Goal: Information Seeking & Learning: Learn about a topic

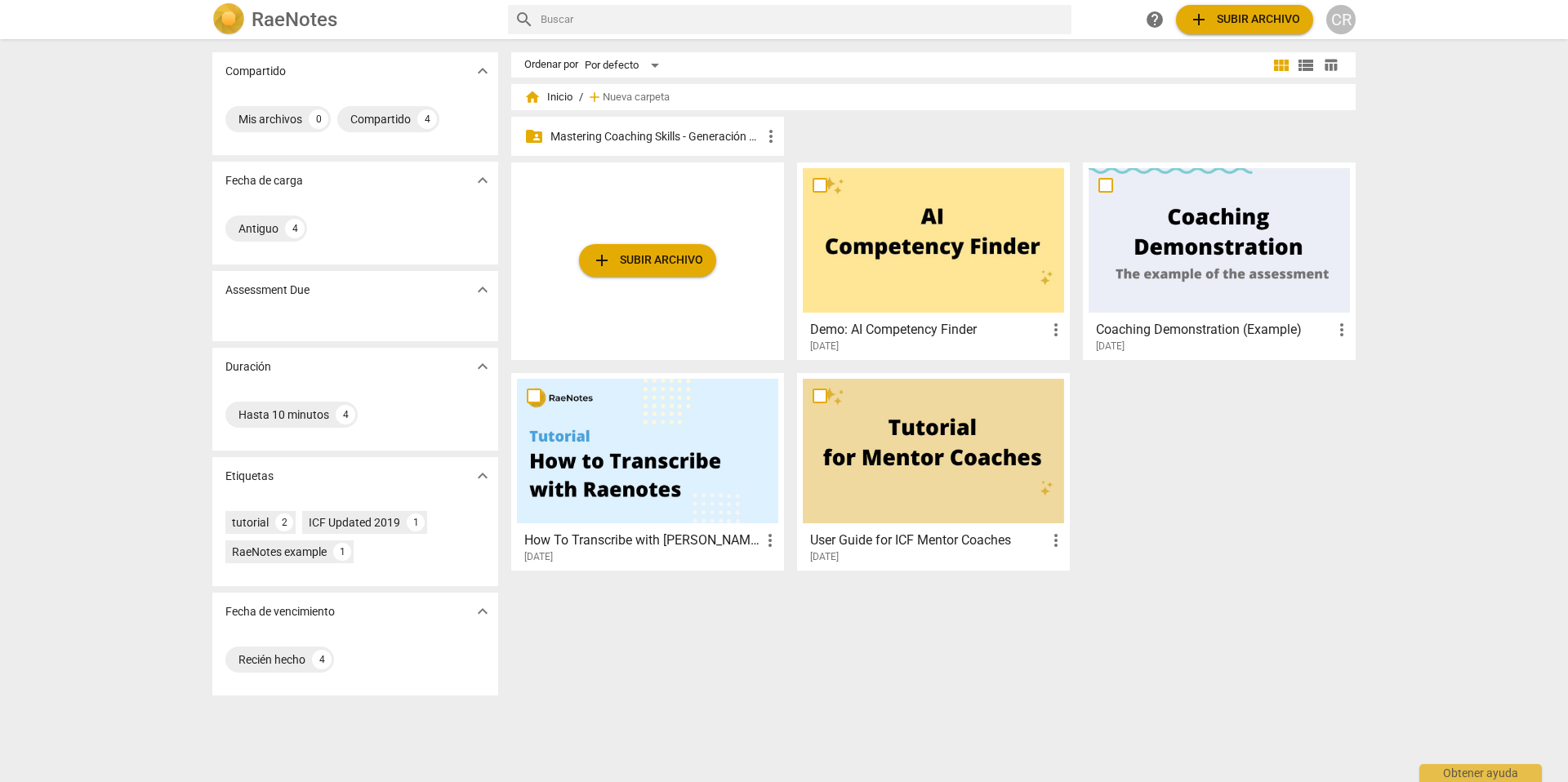
click at [644, 135] on p "Mastering Coaching Skills - Generación 31" at bounding box center [656, 137] width 211 height 17
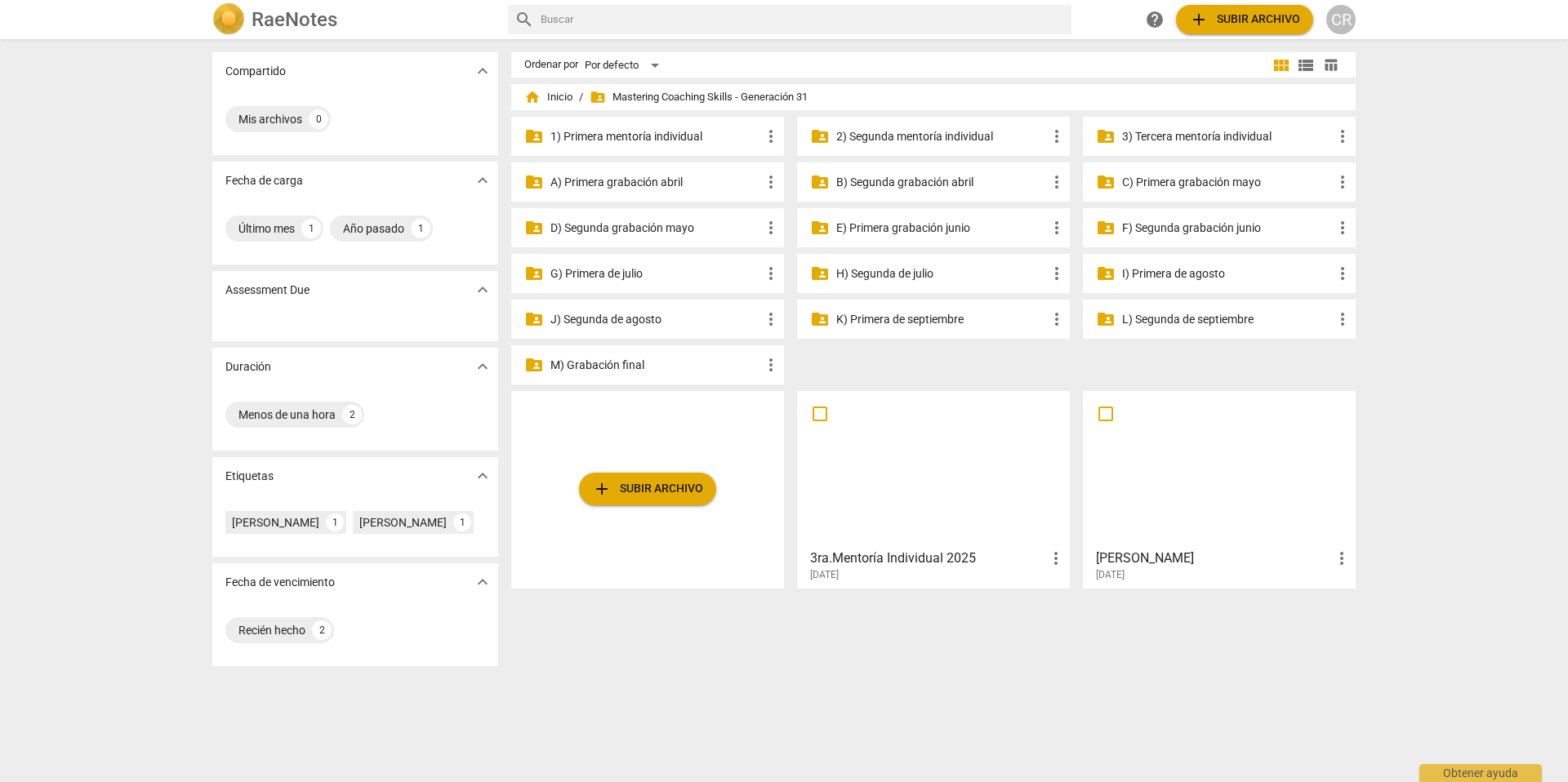
click at [1166, 271] on p "I) Primera de agosto" at bounding box center [1227, 274] width 211 height 17
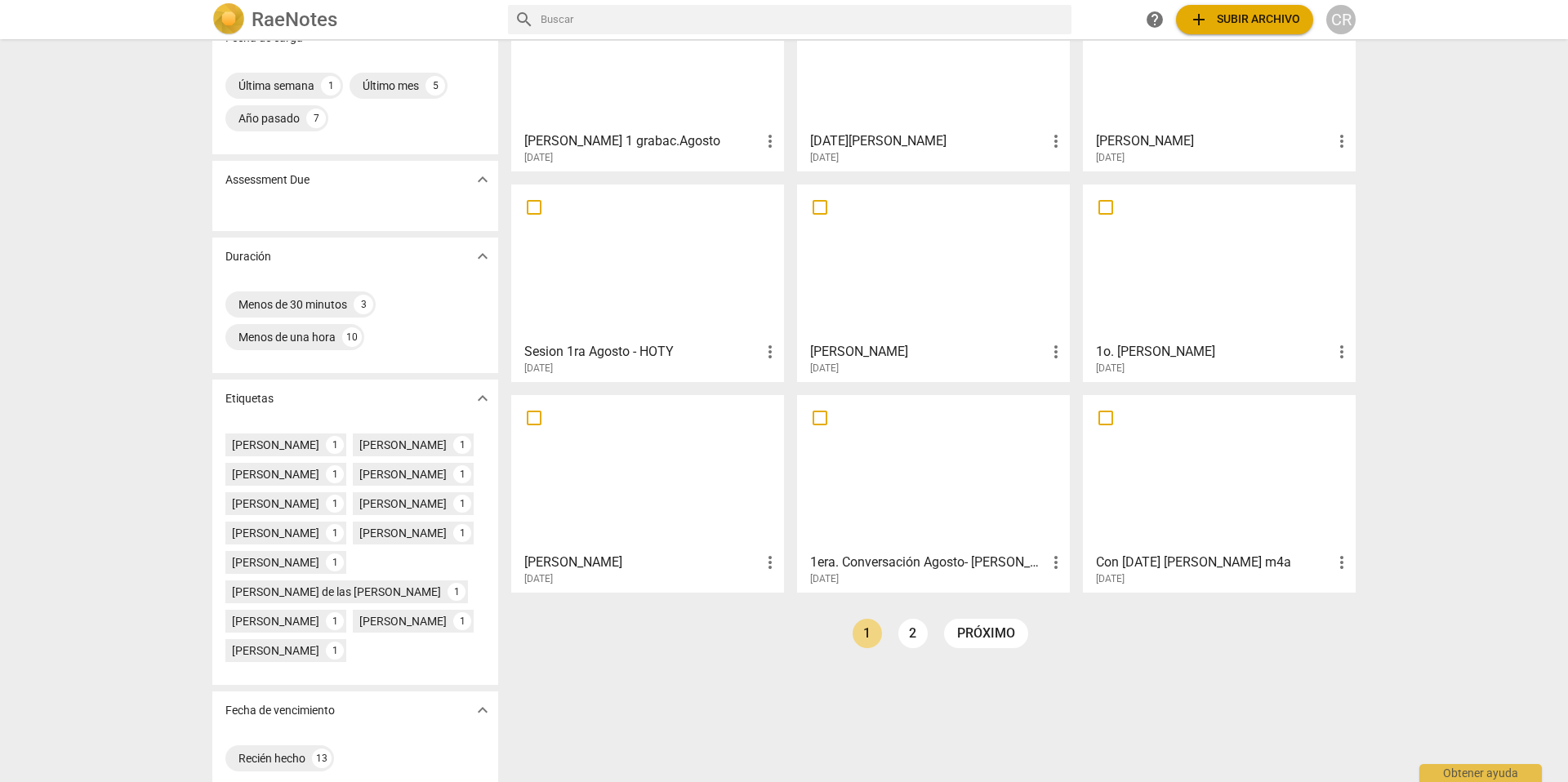
scroll to position [144, 0]
click at [1175, 334] on div "1o. [PERSON_NAME] more_vert [DATE]" at bounding box center [1220, 354] width 263 height 41
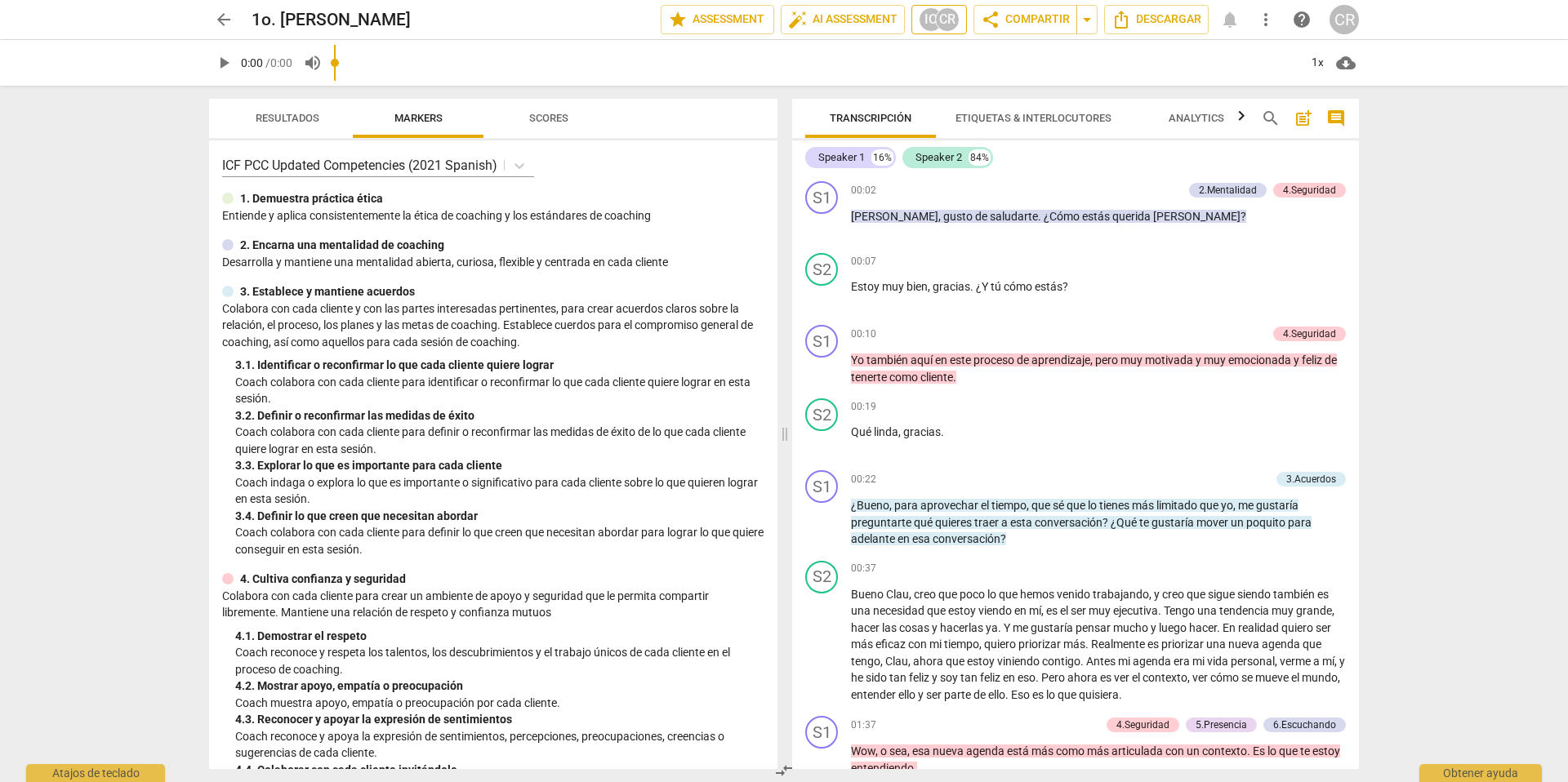
click at [932, 19] on div "IO" at bounding box center [931, 19] width 24 height 24
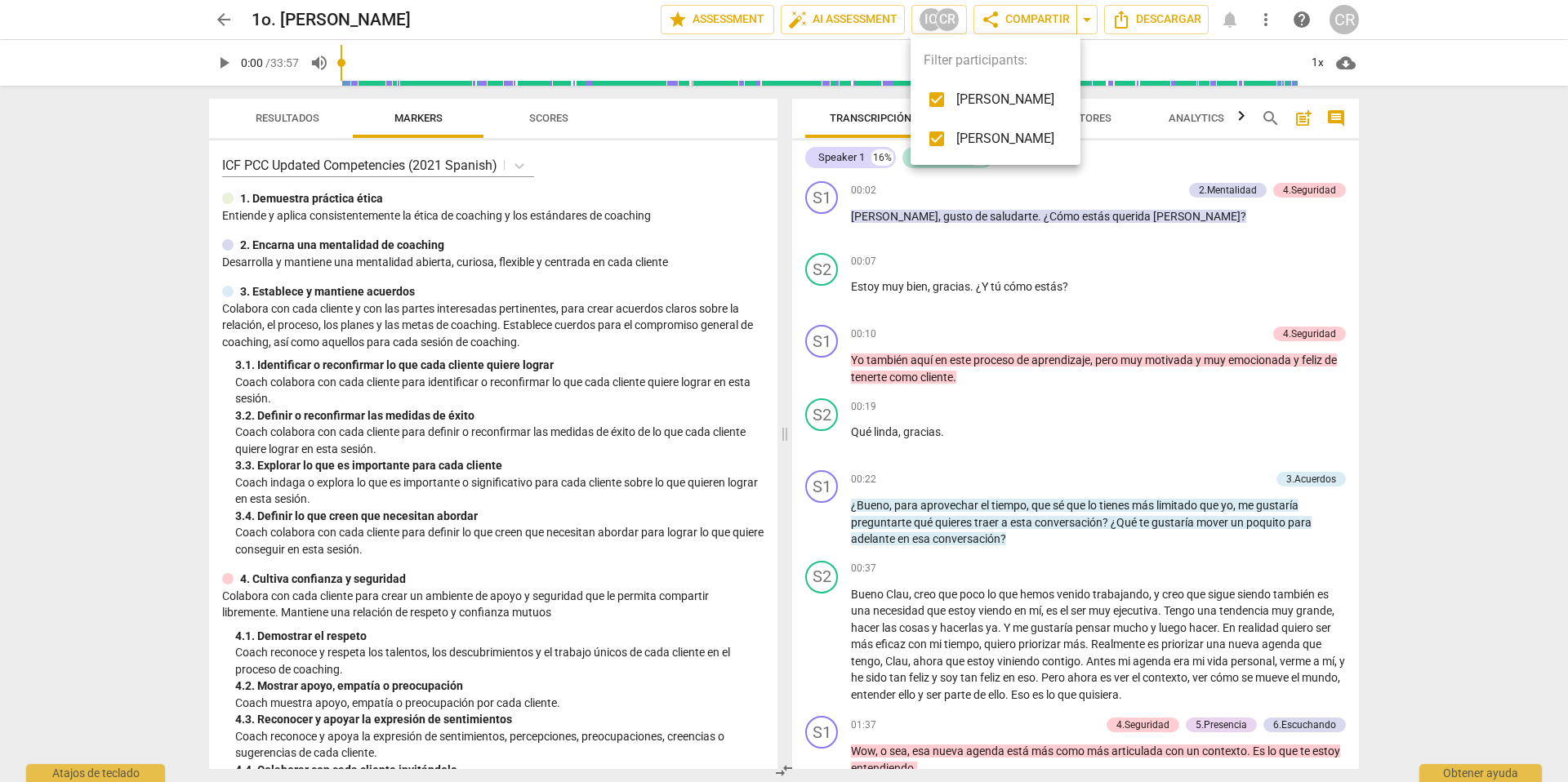
click at [1252, 154] on div at bounding box center [784, 391] width 1568 height 782
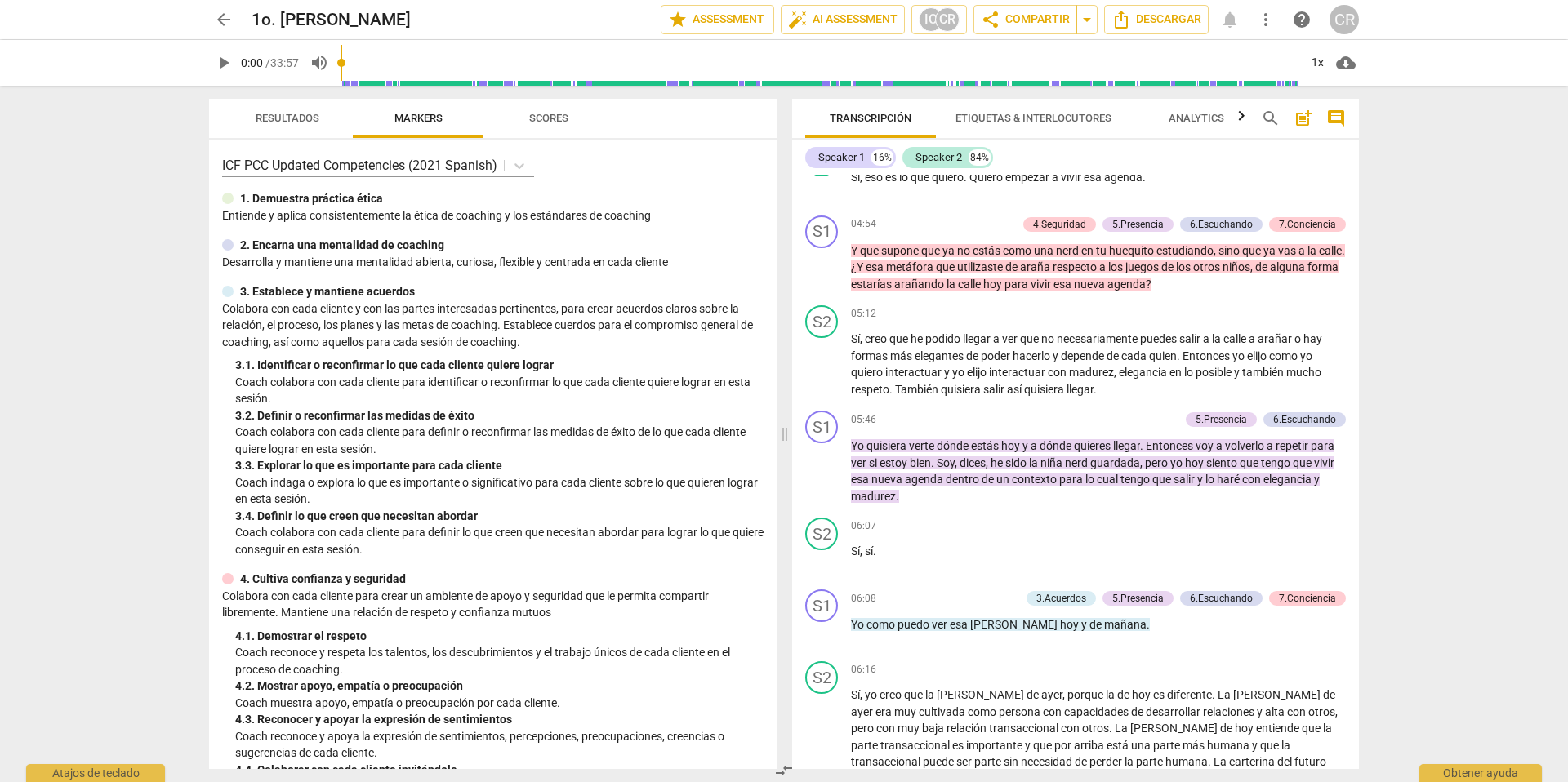
scroll to position [1281, 0]
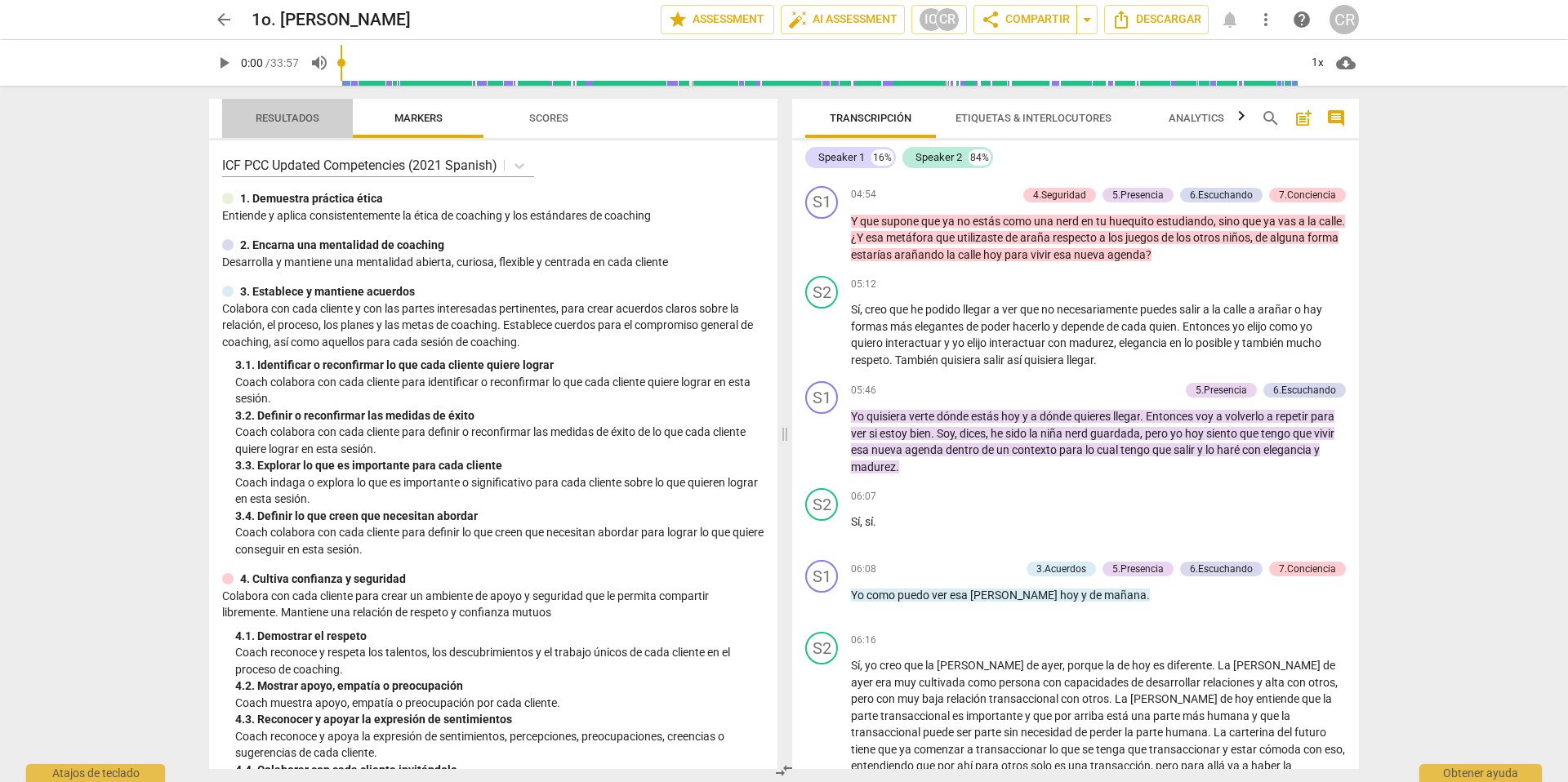
click at [284, 118] on span "Resultados" at bounding box center [287, 118] width 64 height 12
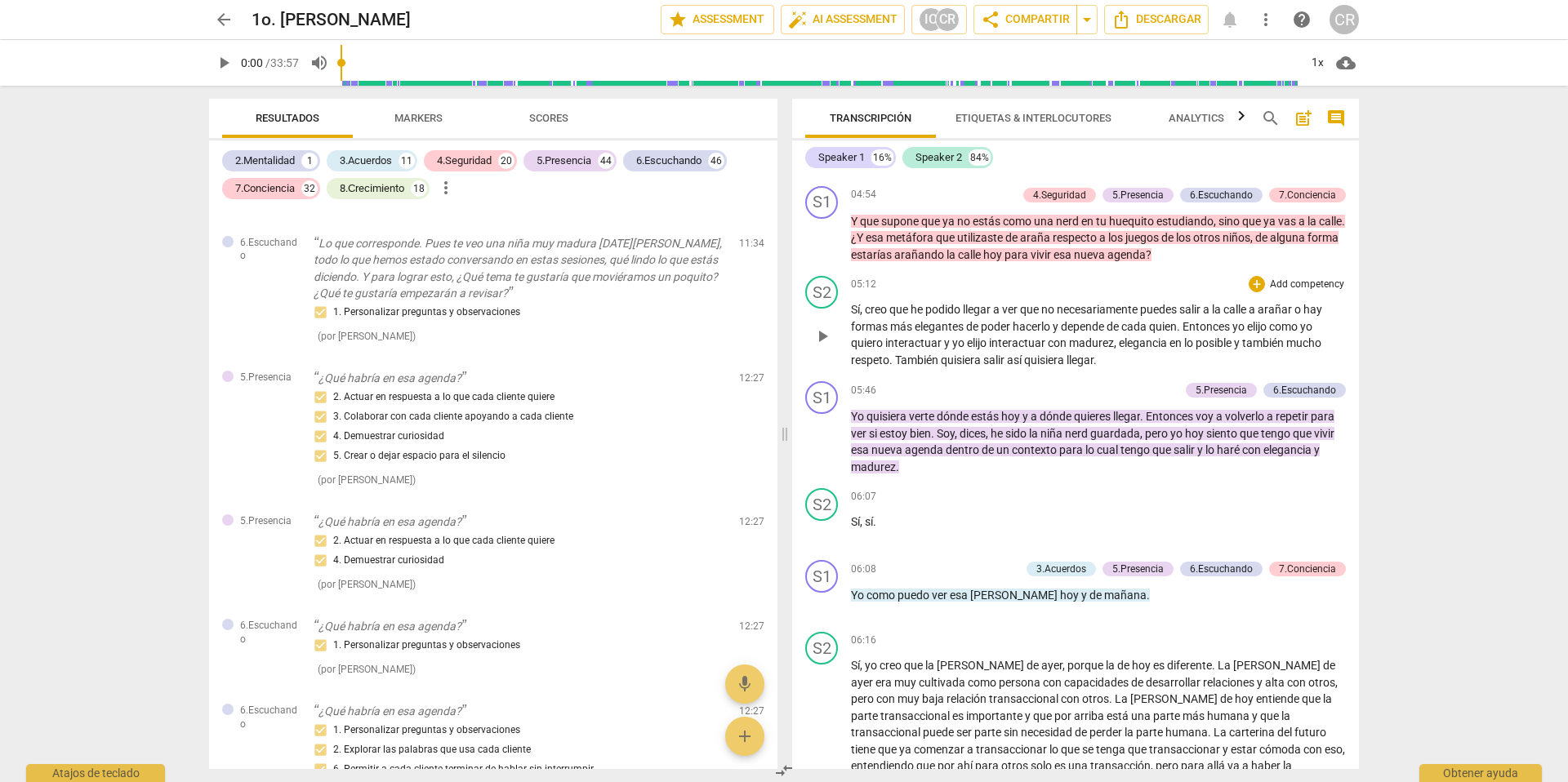
scroll to position [7228, 0]
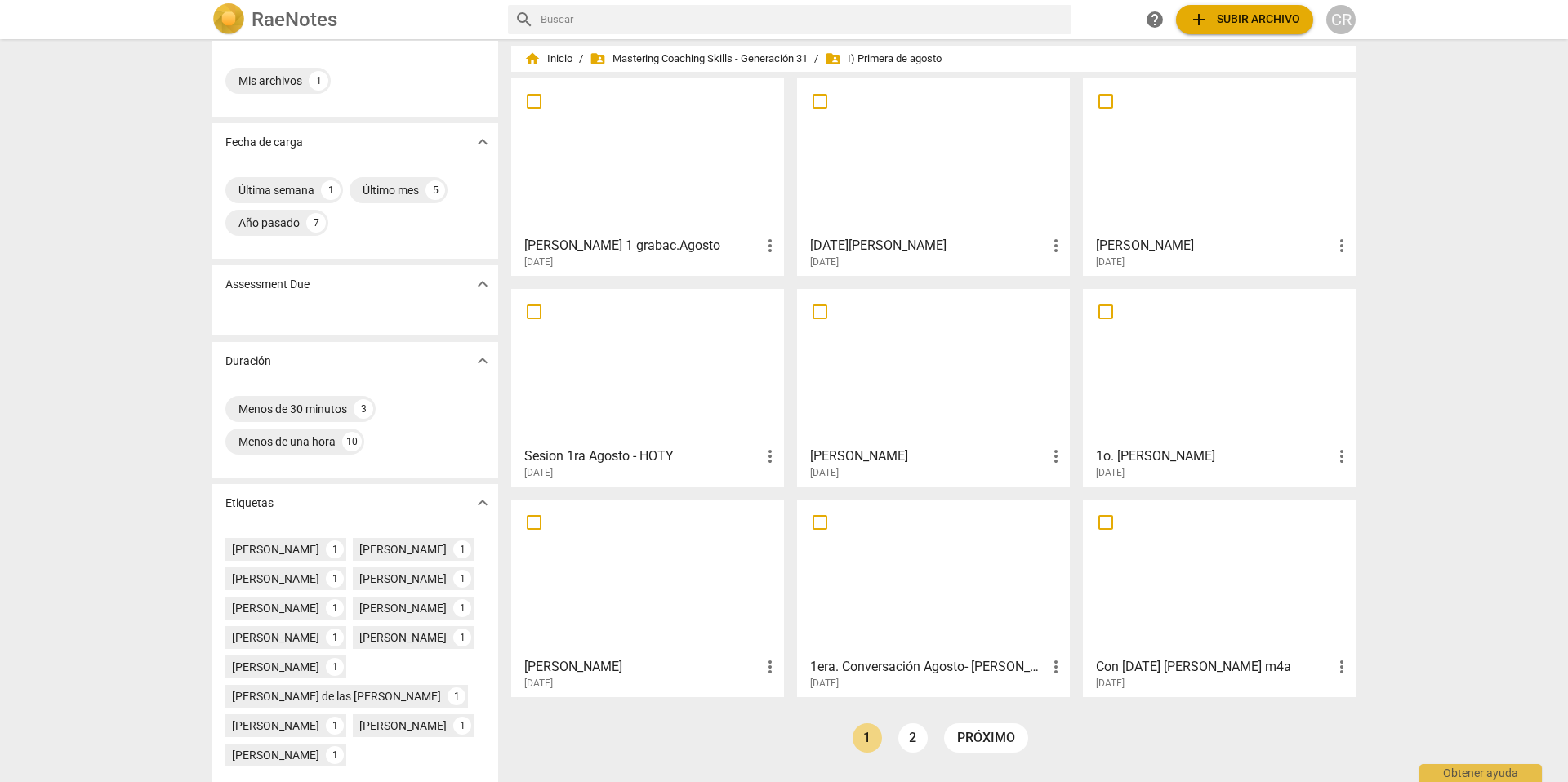
scroll to position [54, 0]
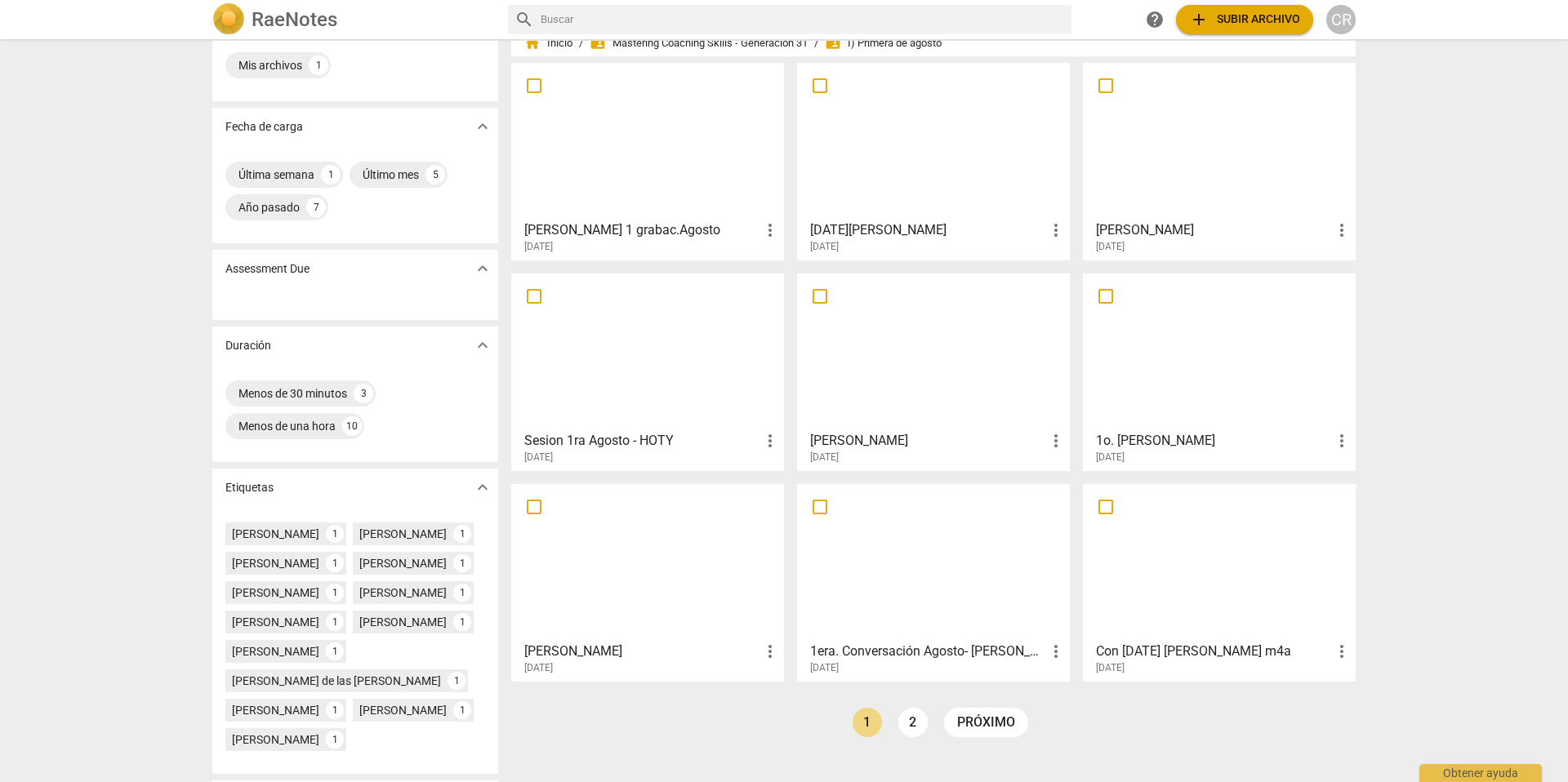
click at [1180, 391] on div at bounding box center [1220, 352] width 261 height 145
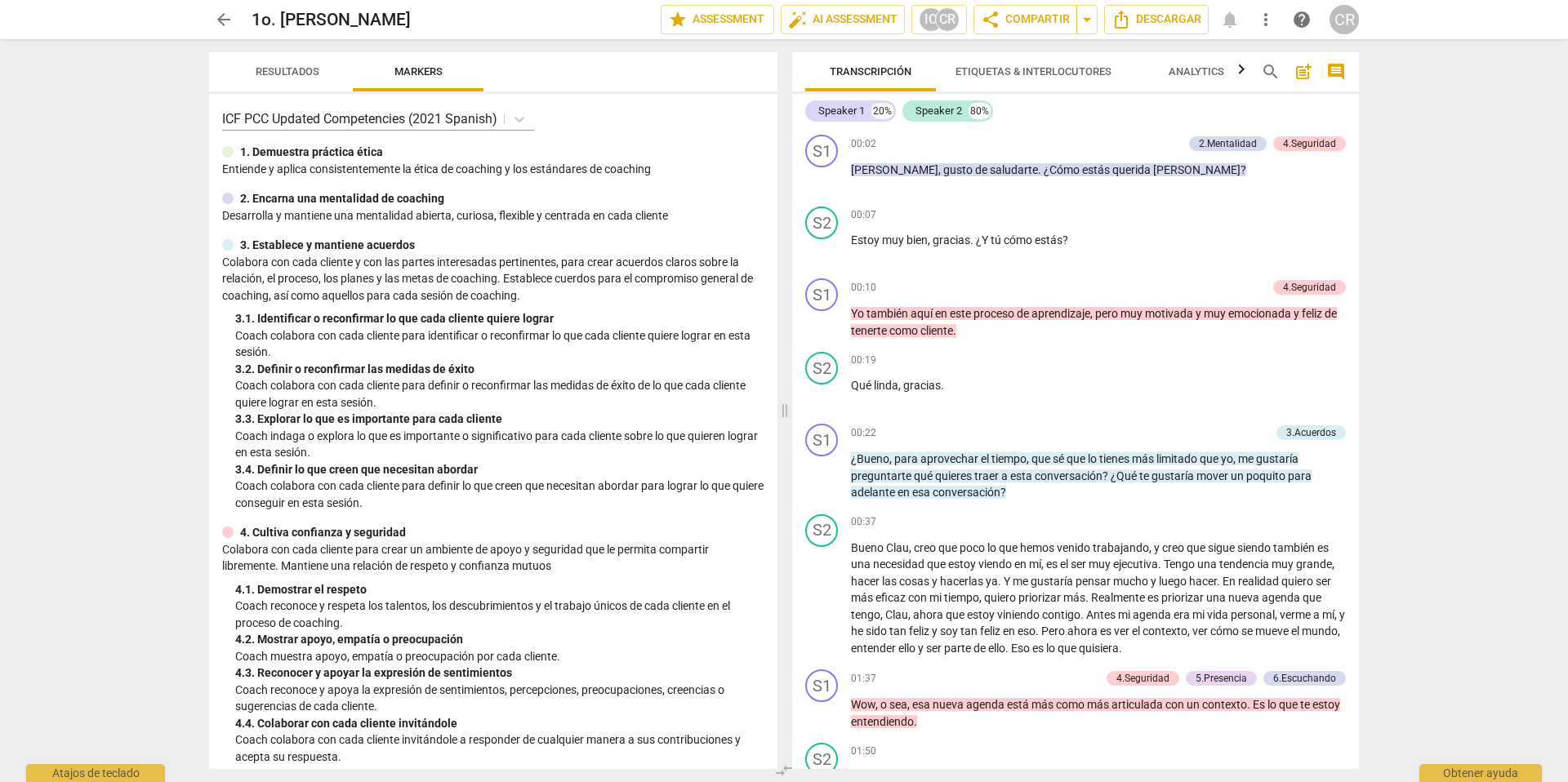
click at [274, 71] on span "Resultados" at bounding box center [287, 71] width 64 height 12
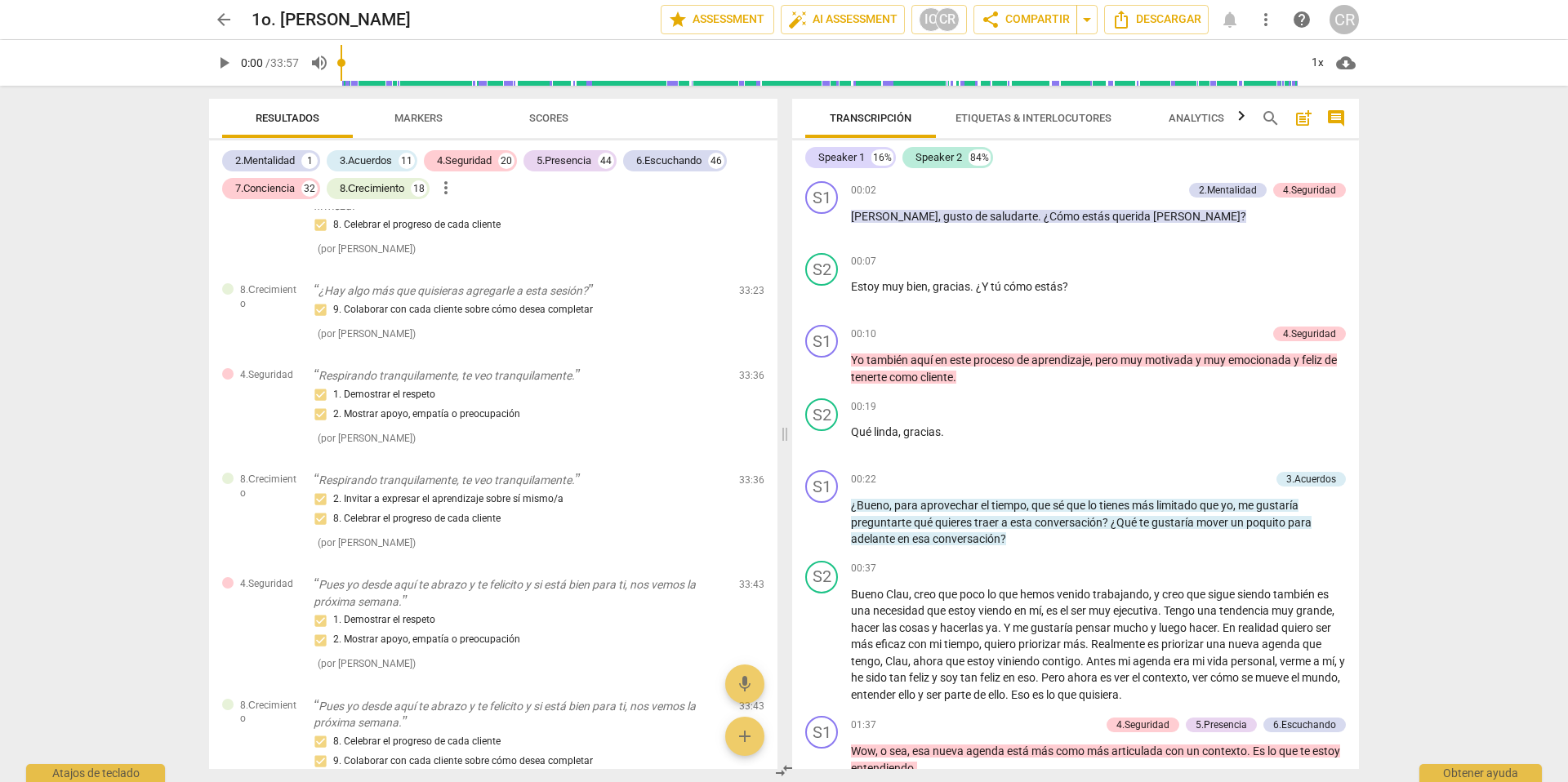
scroll to position [24131, 0]
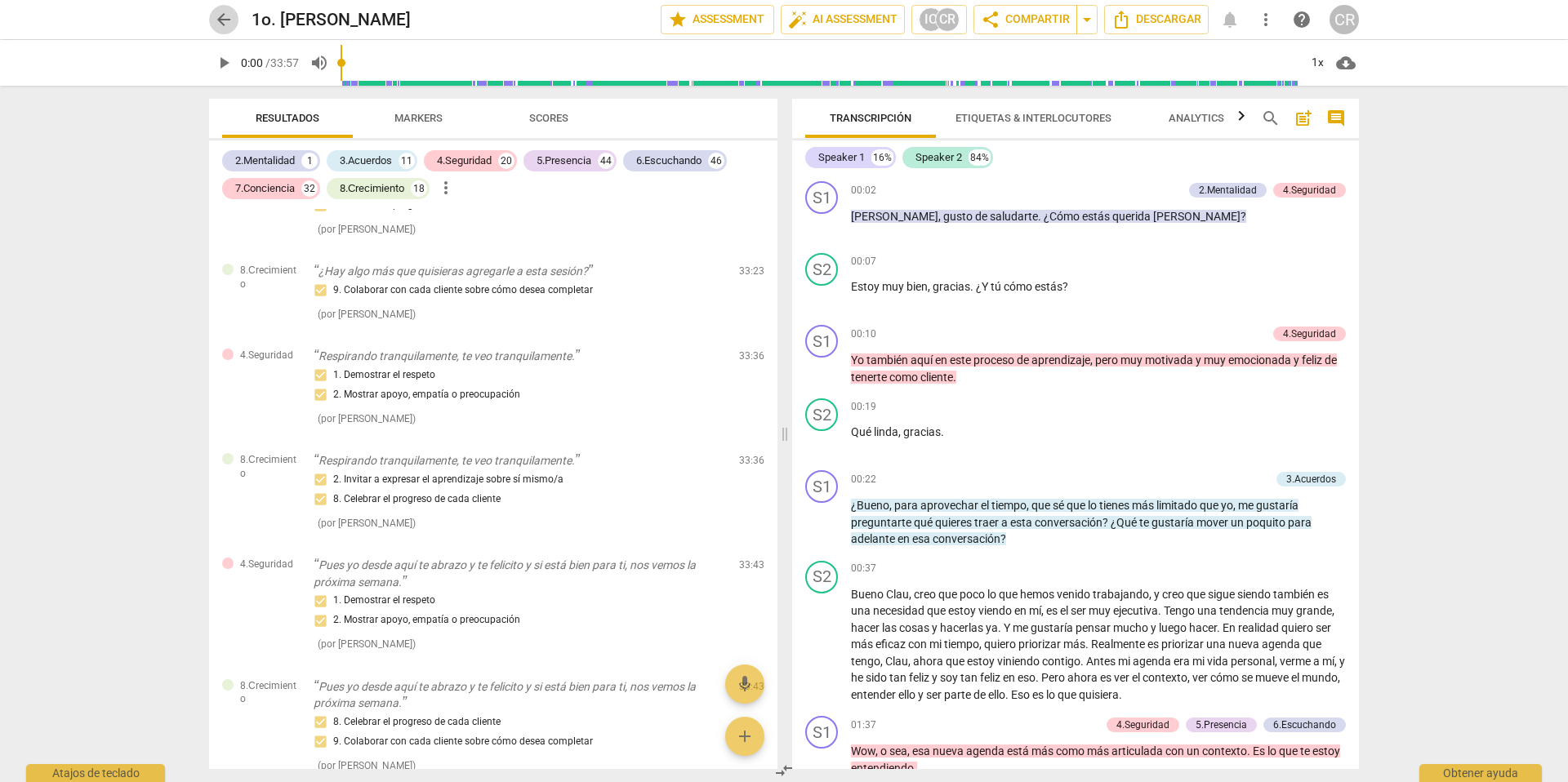
click at [217, 14] on span "arrow_back" at bounding box center [224, 19] width 19 height 19
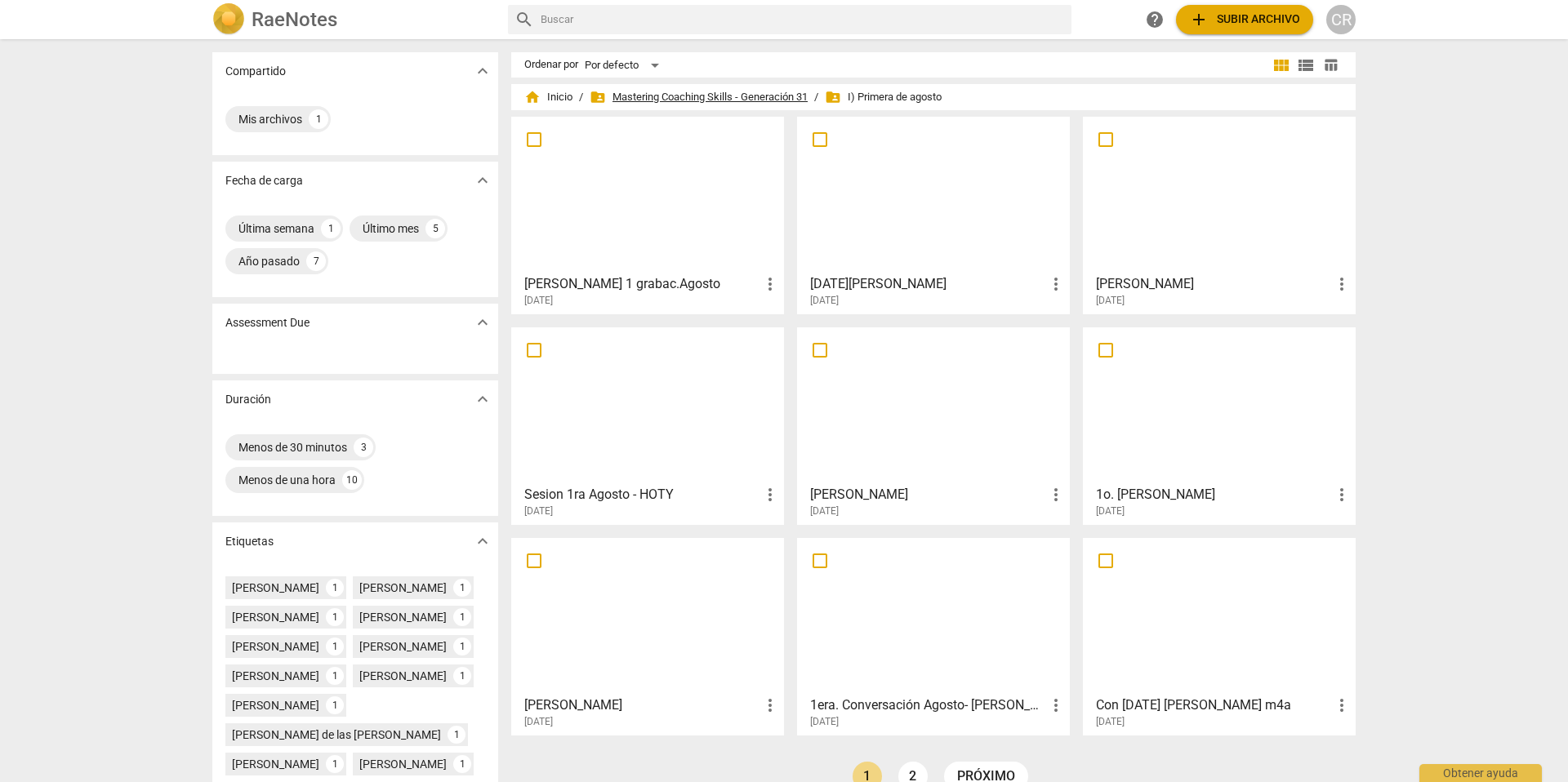
click at [704, 93] on span "folder_shared Mastering Coaching Skills - Generación 31" at bounding box center [699, 97] width 218 height 17
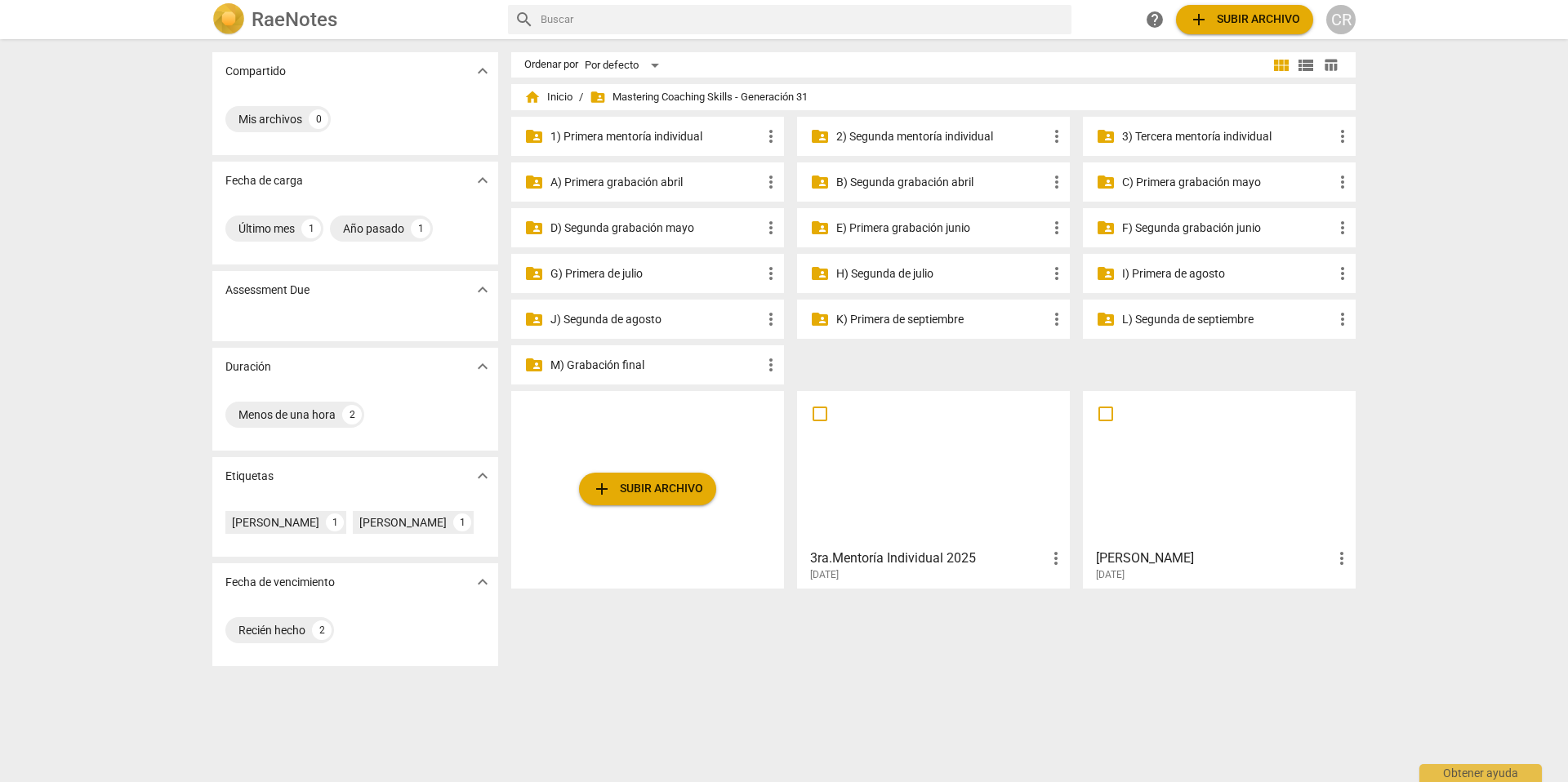
click at [611, 317] on p "J) Segunda de agosto" at bounding box center [656, 320] width 211 height 17
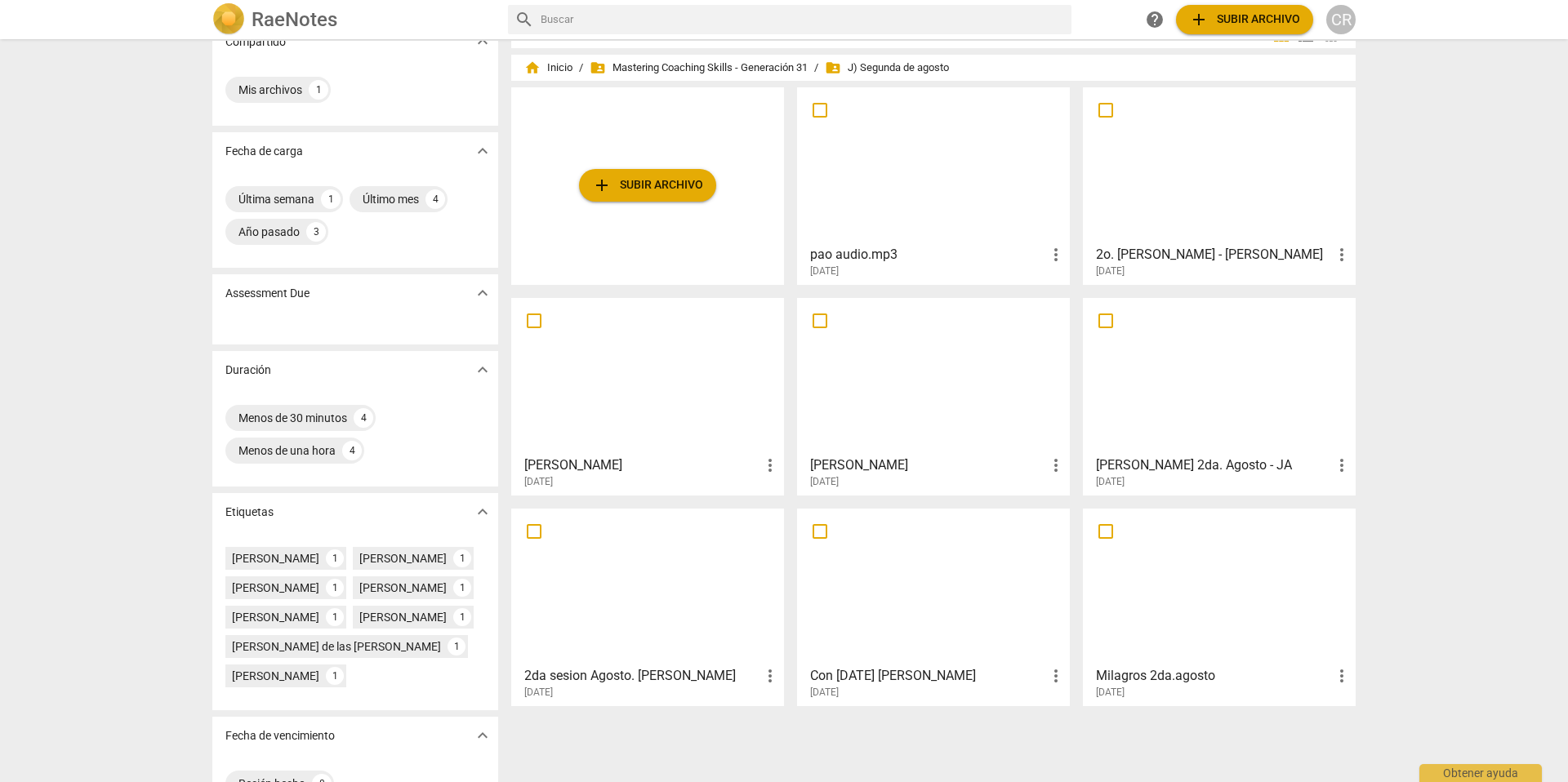
scroll to position [31, 0]
click at [1185, 175] on div at bounding box center [1220, 164] width 261 height 145
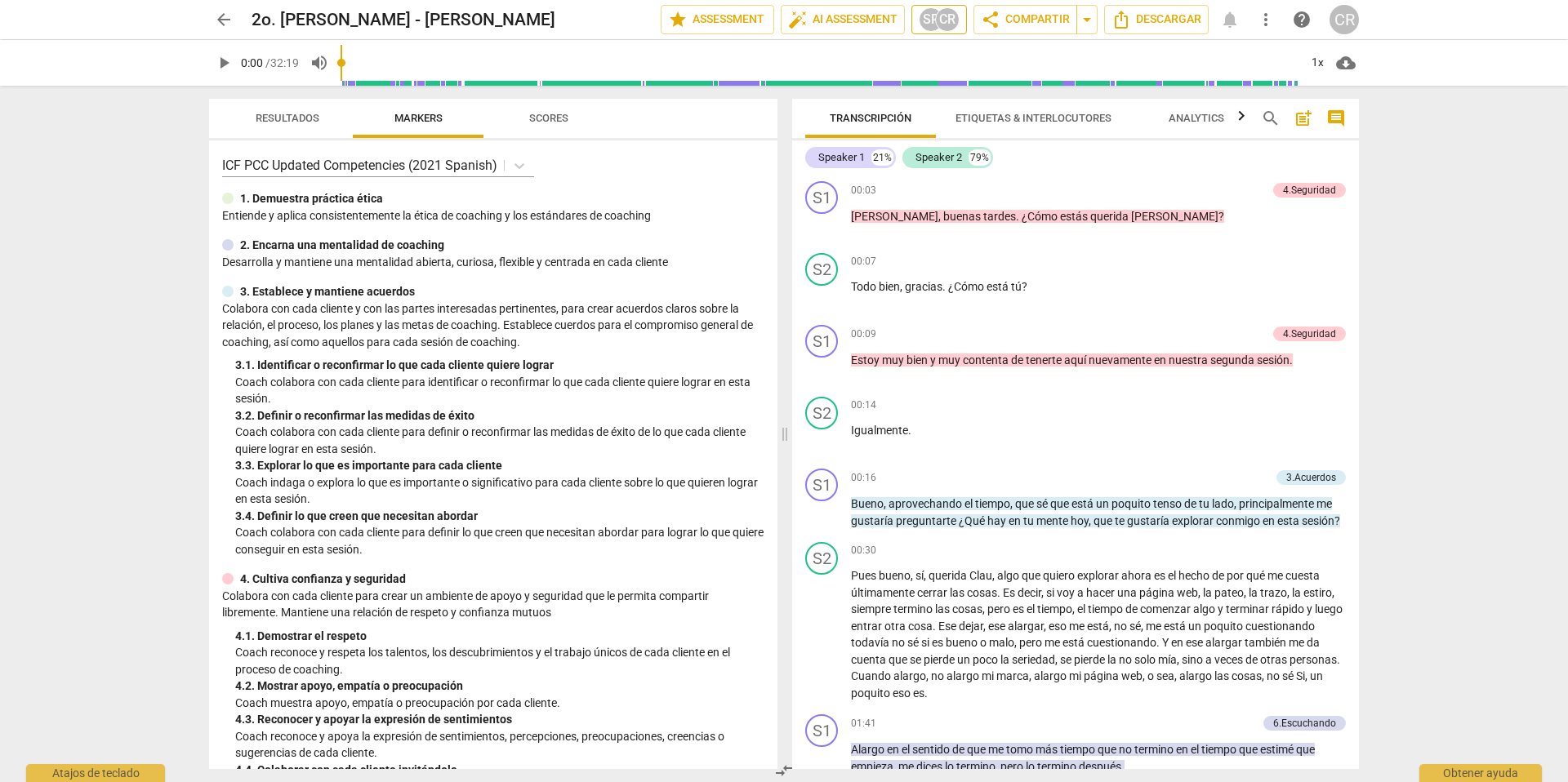
click at [935, 19] on div "CR" at bounding box center [947, 19] width 24 height 24
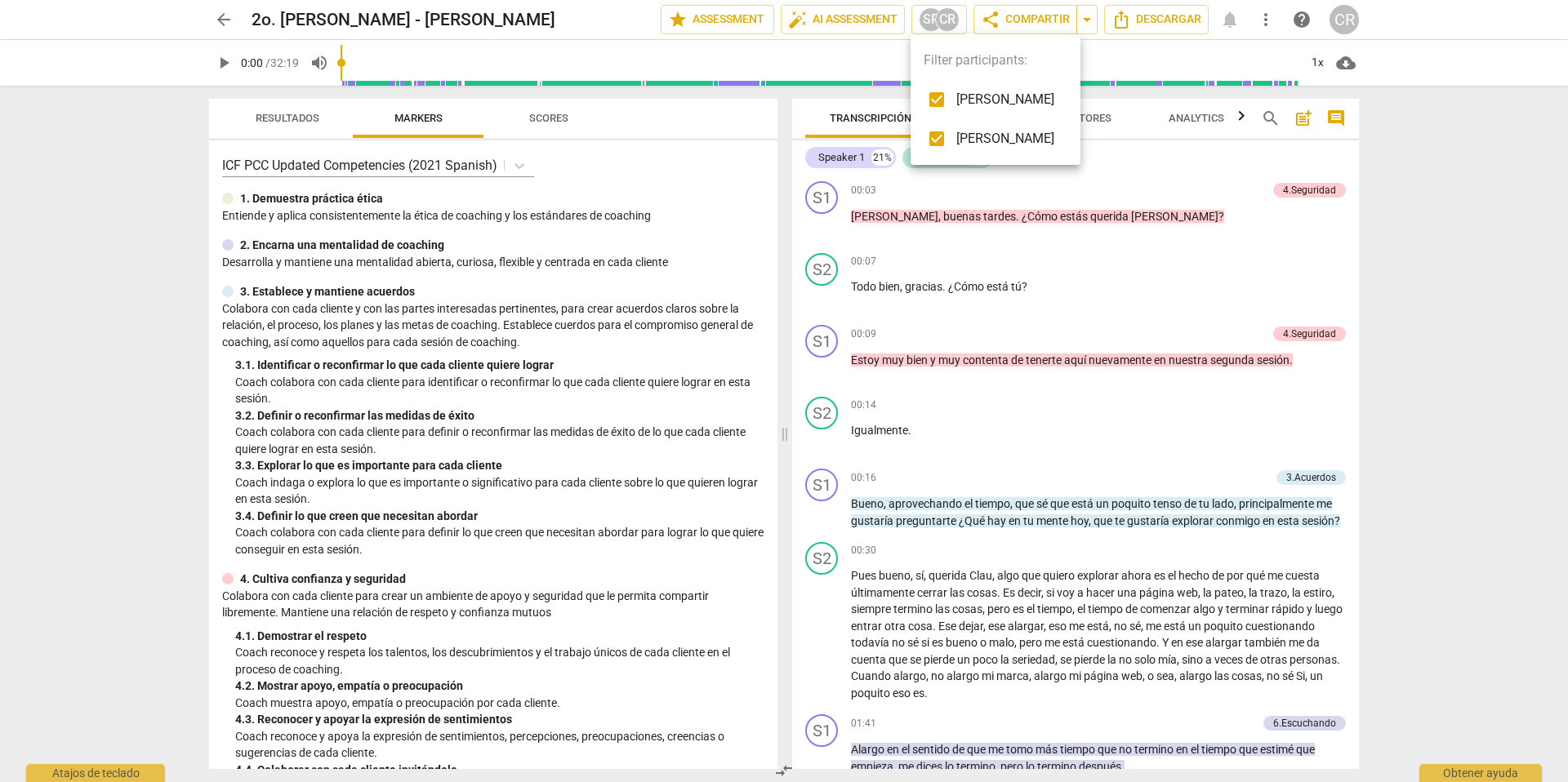
click at [1115, 260] on div at bounding box center [784, 391] width 1568 height 782
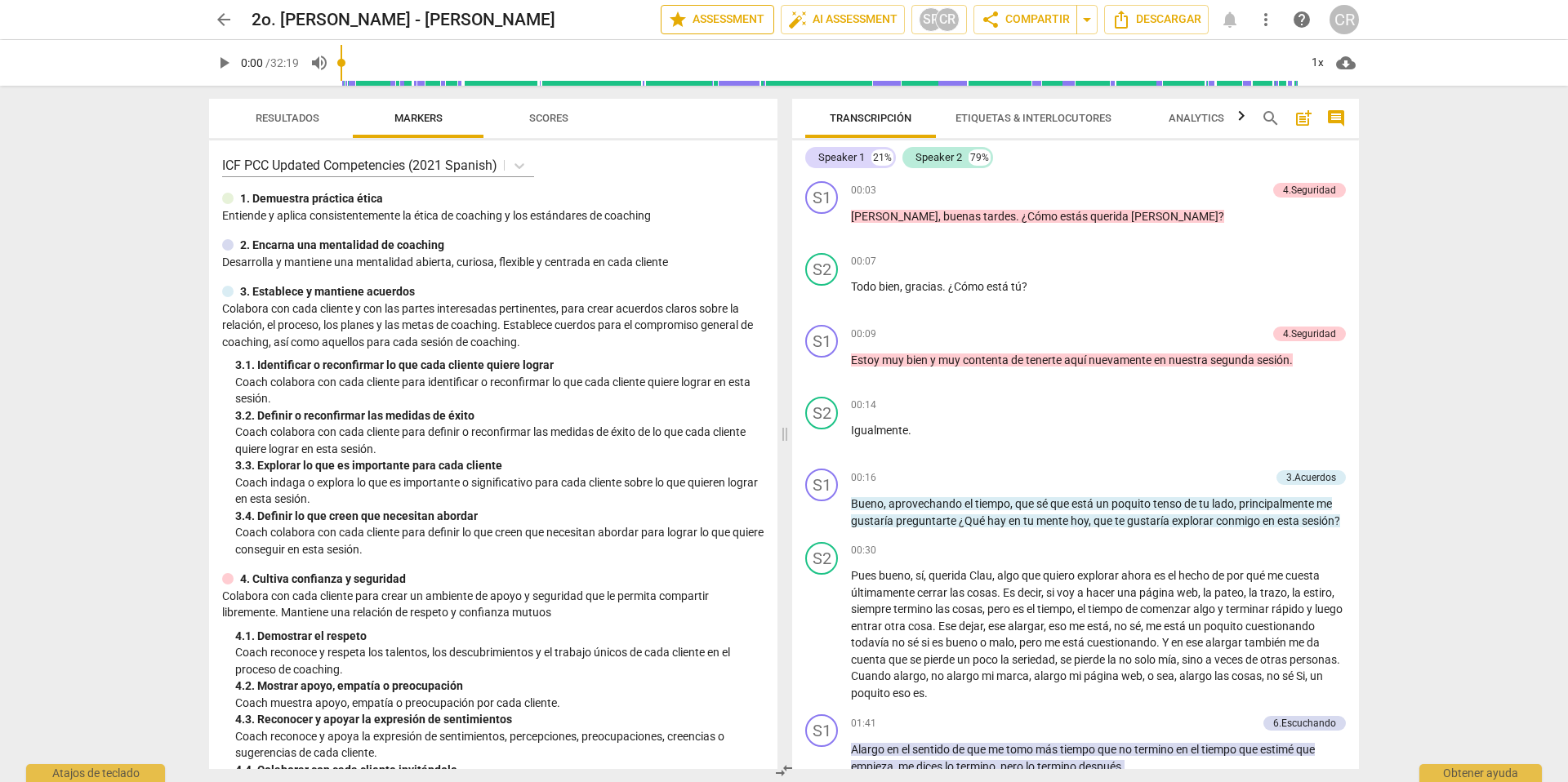
scroll to position [1, 0]
click at [220, 17] on span "arrow_back" at bounding box center [224, 19] width 19 height 19
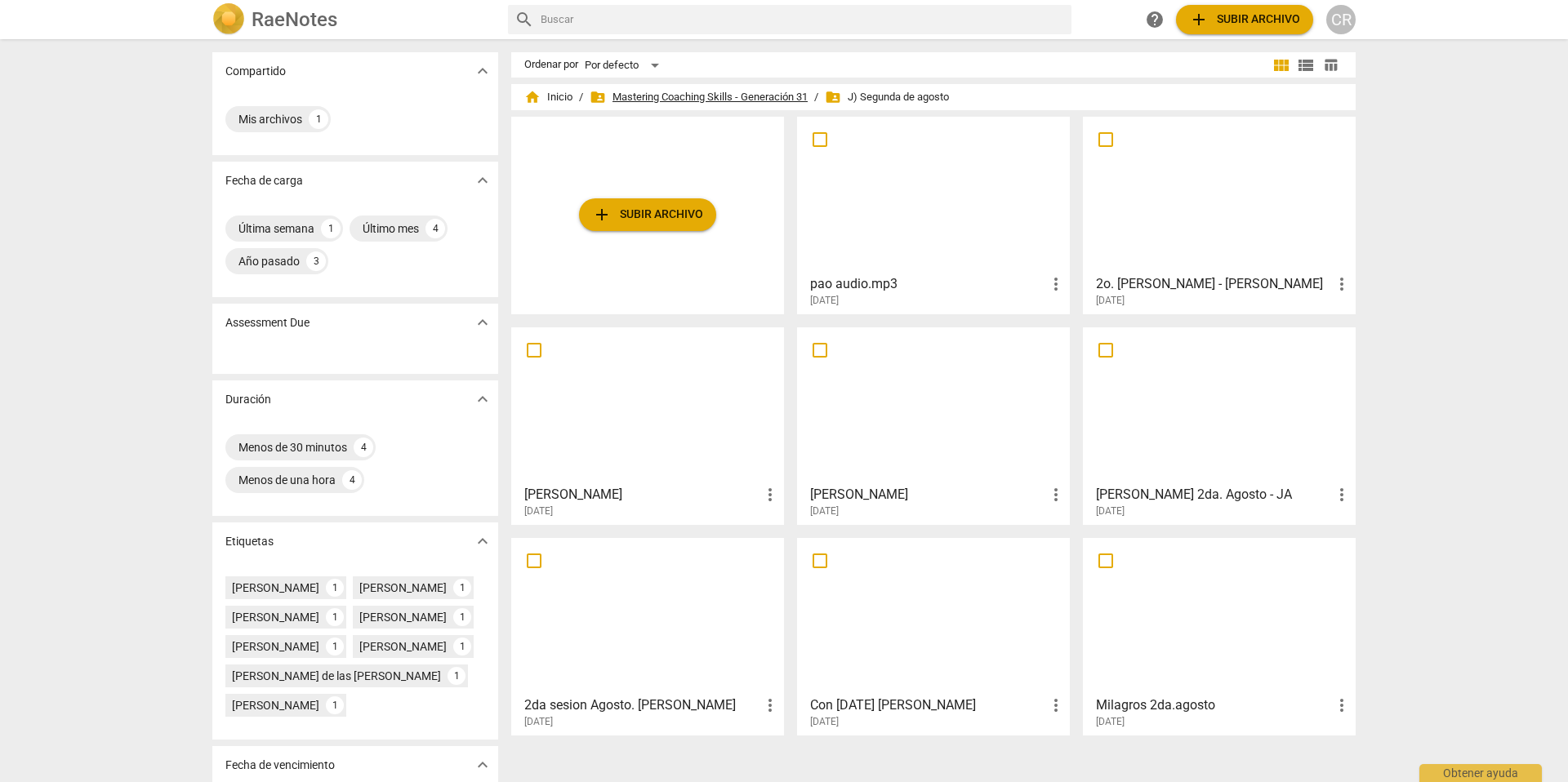
click at [679, 96] on span "folder_shared Mastering Coaching Skills - Generación 31" at bounding box center [699, 97] width 218 height 17
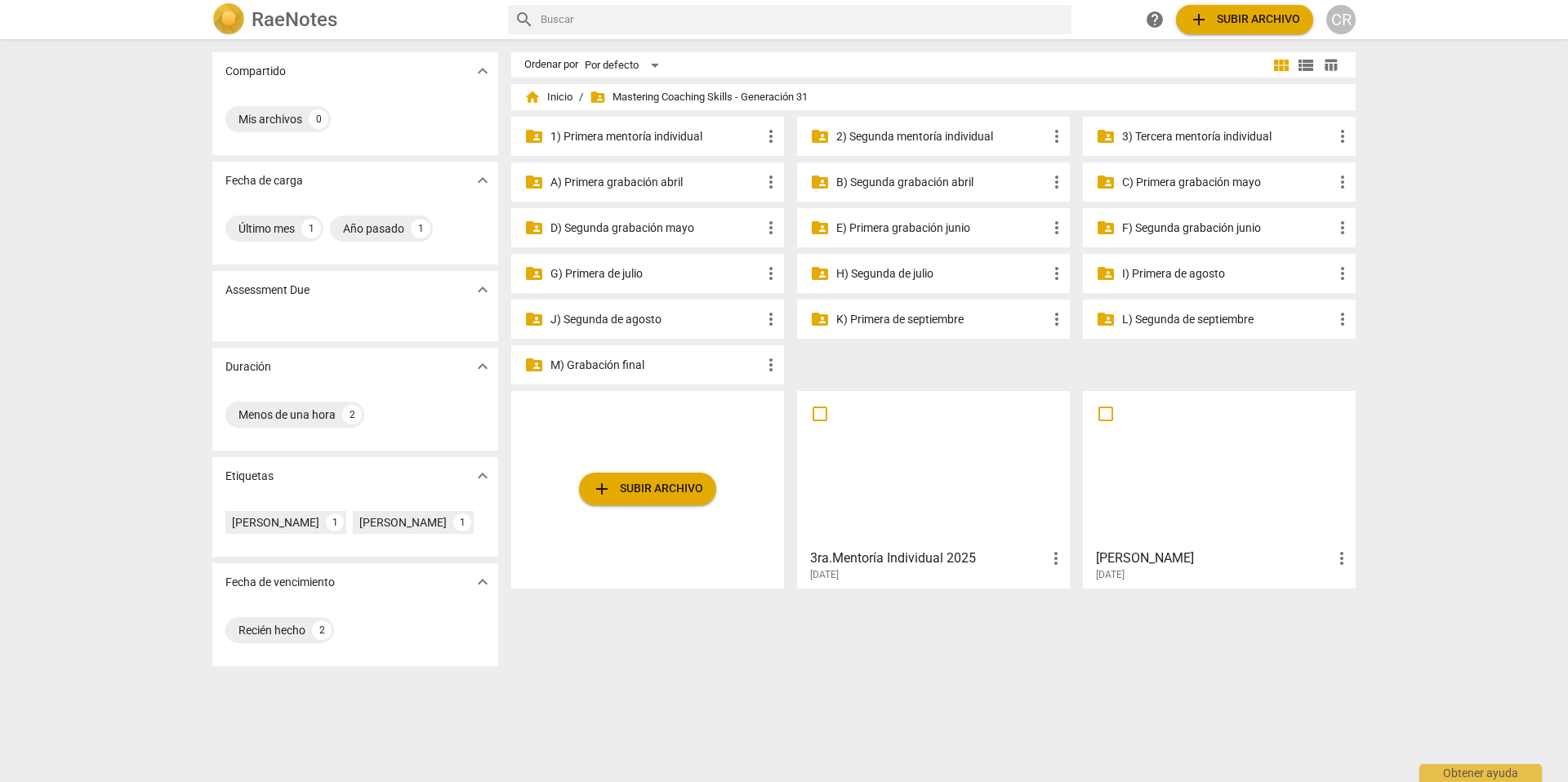
click at [1139, 137] on p "3) Tercera mentoría individual" at bounding box center [1227, 137] width 211 height 17
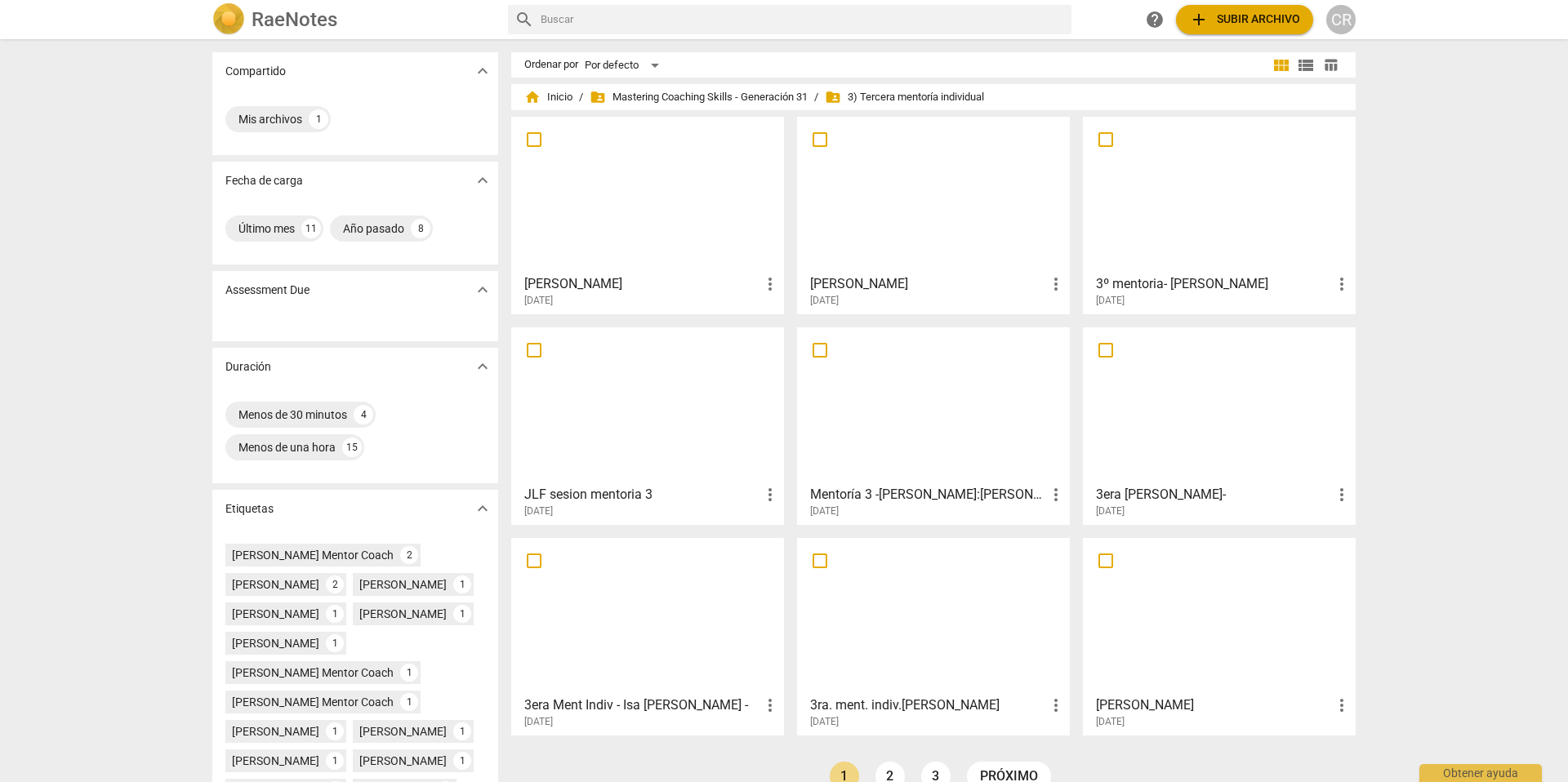
click at [894, 446] on div at bounding box center [933, 405] width 261 height 145
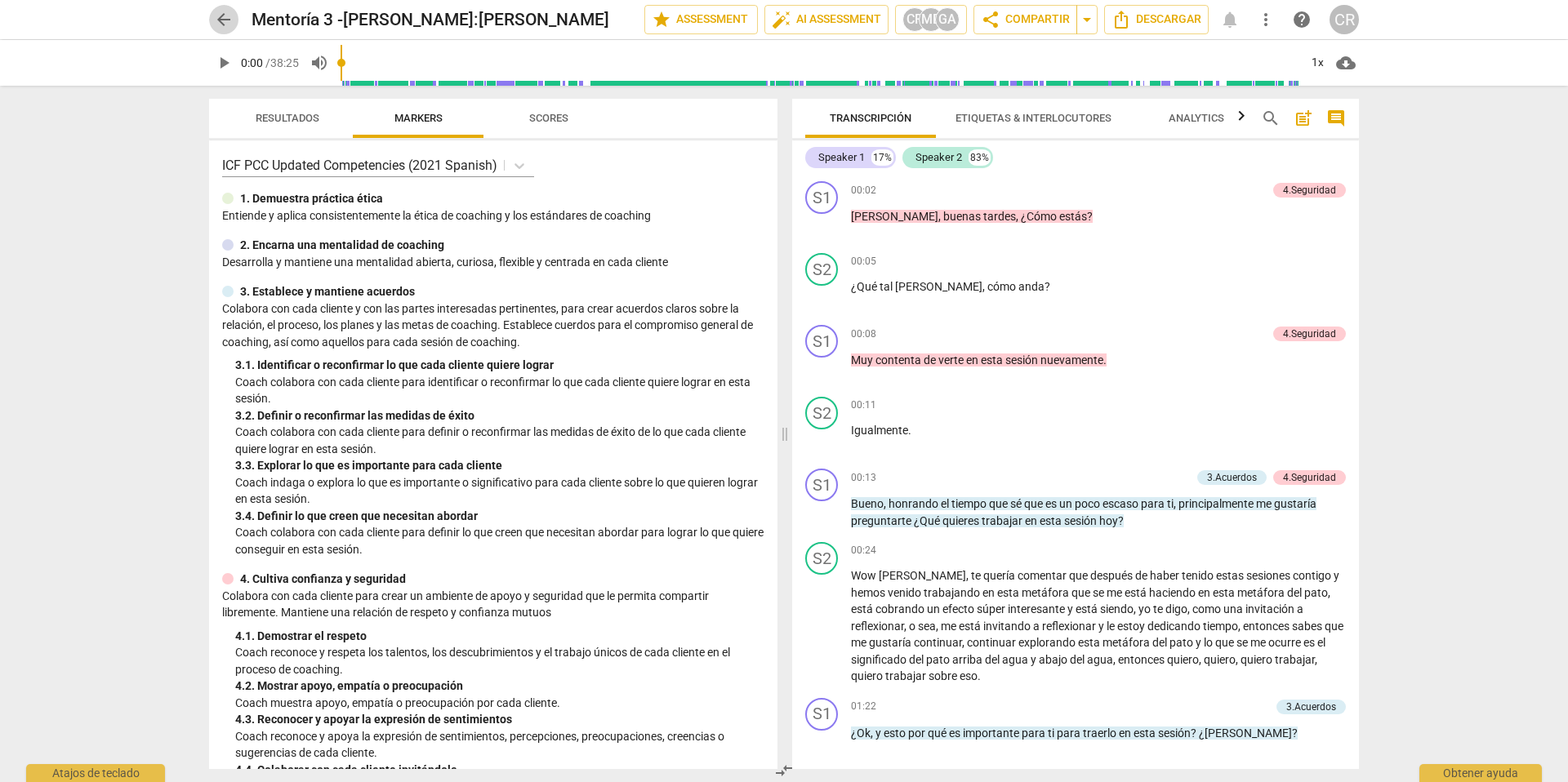
click at [225, 19] on span "arrow_back" at bounding box center [224, 19] width 19 height 19
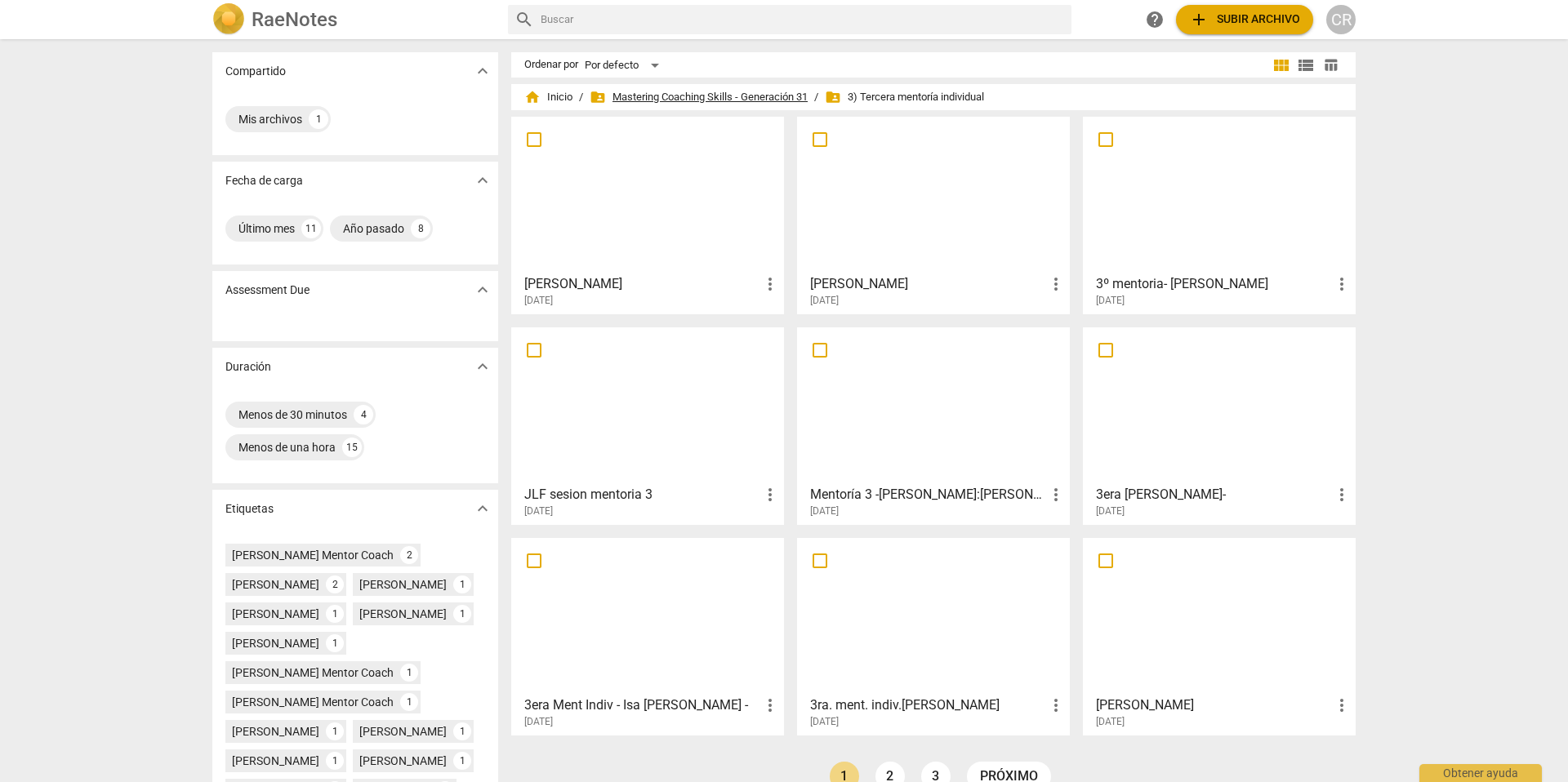
click at [740, 94] on span "folder_shared Mastering Coaching Skills - Generación 31" at bounding box center [699, 97] width 218 height 17
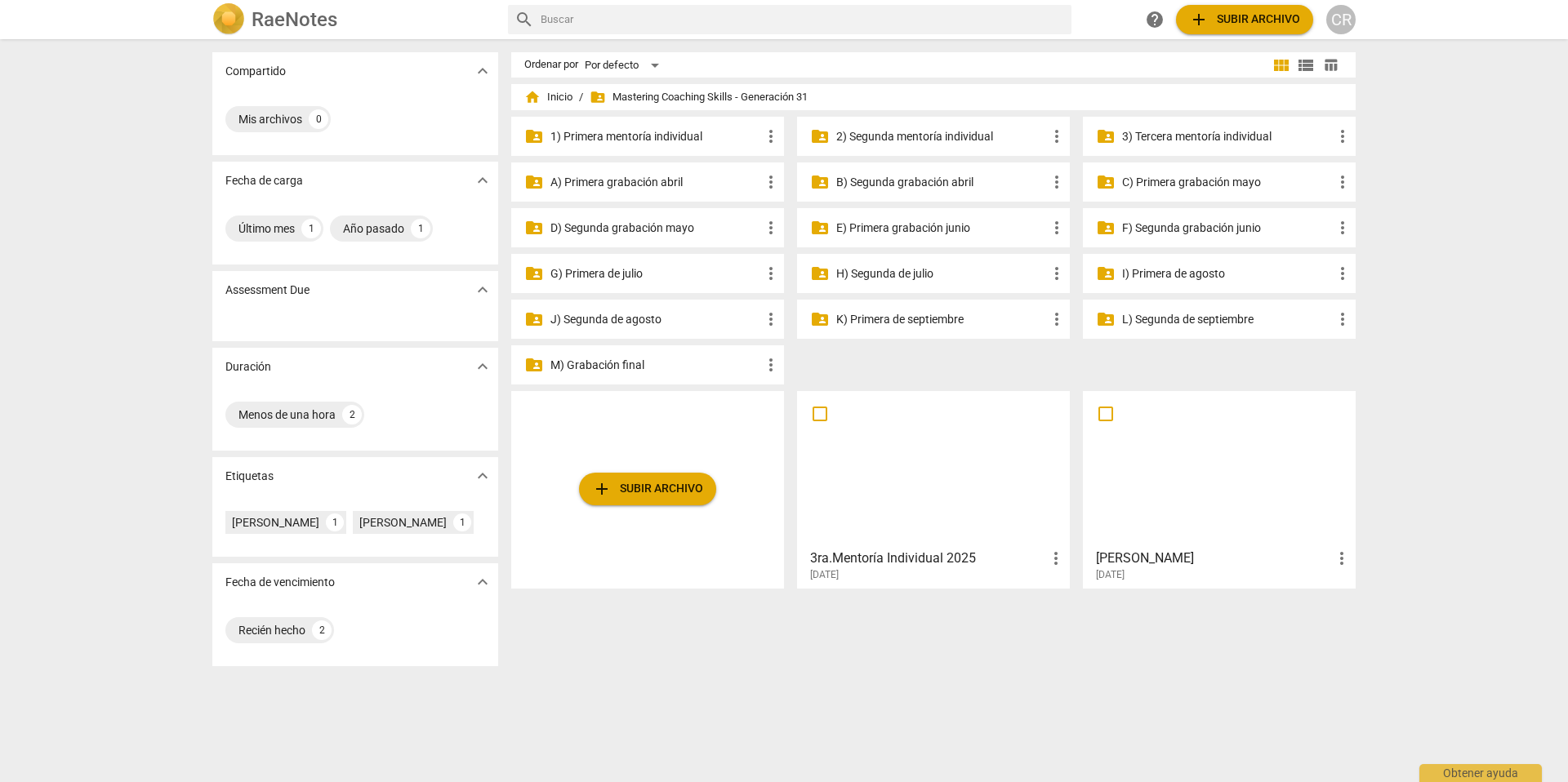
click at [625, 271] on p "G) Primera de julio" at bounding box center [656, 274] width 211 height 17
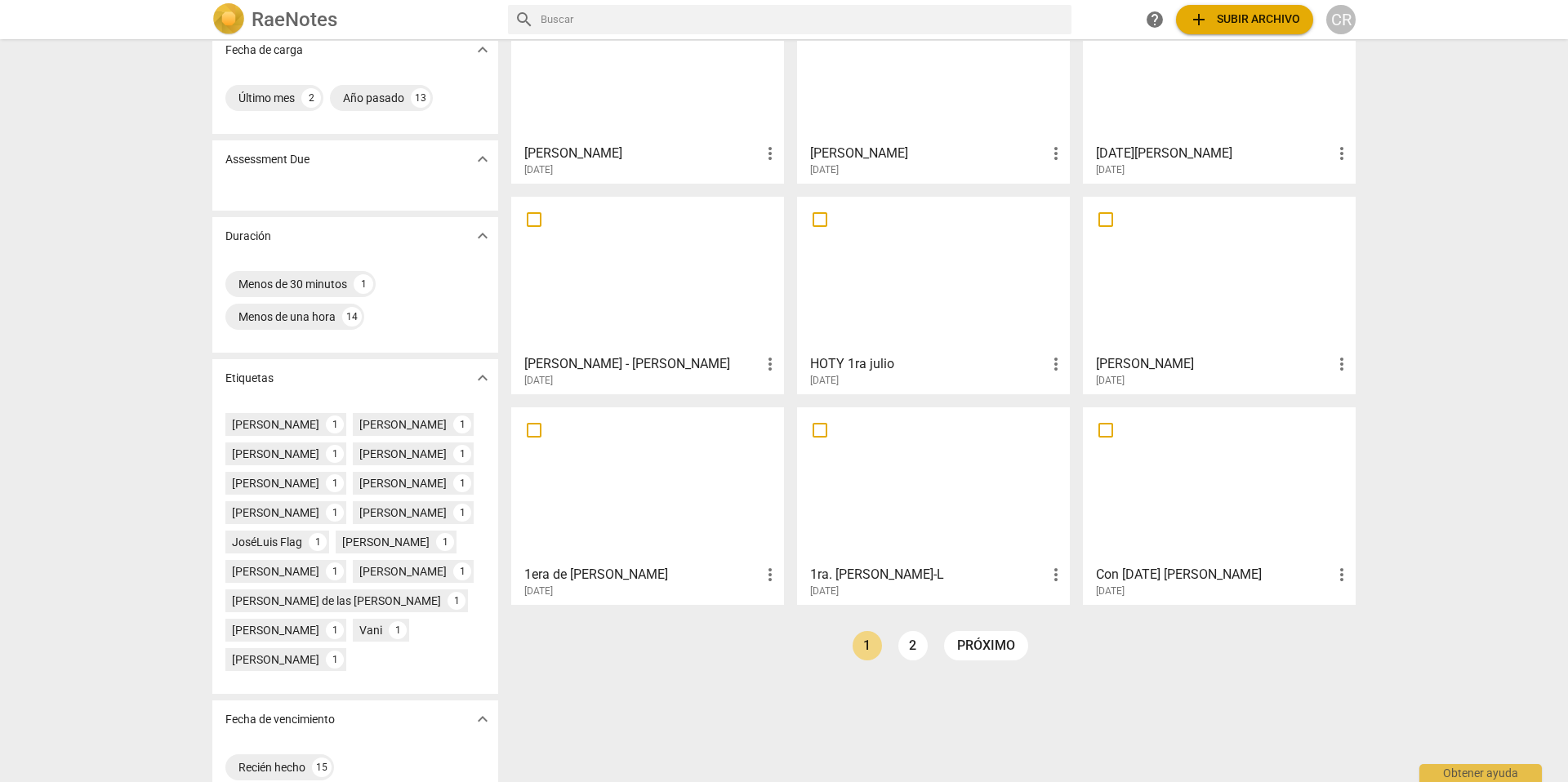
scroll to position [131, 0]
click at [1132, 337] on div at bounding box center [1220, 274] width 261 height 145
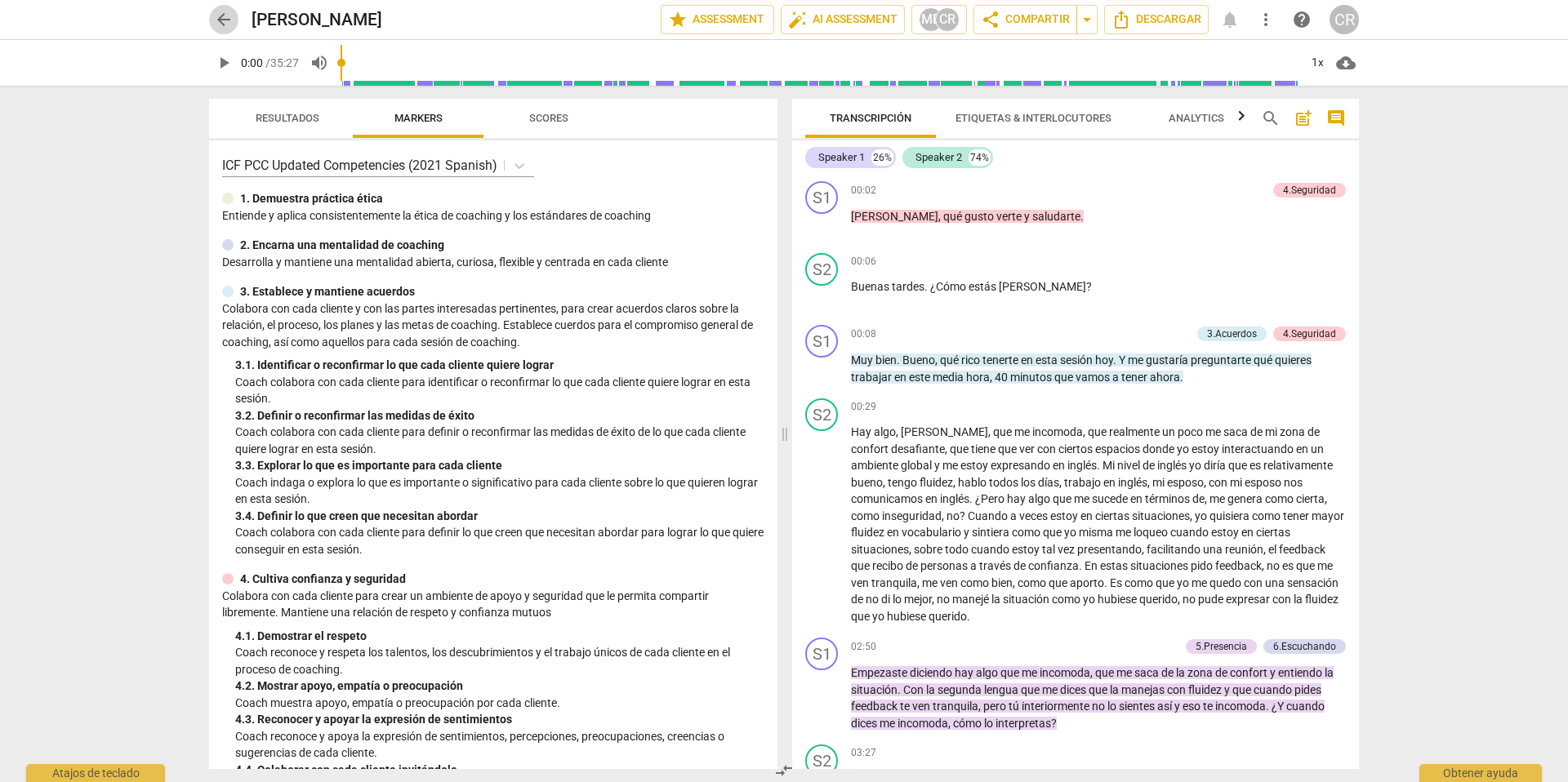
click at [221, 19] on span "arrow_back" at bounding box center [224, 19] width 19 height 19
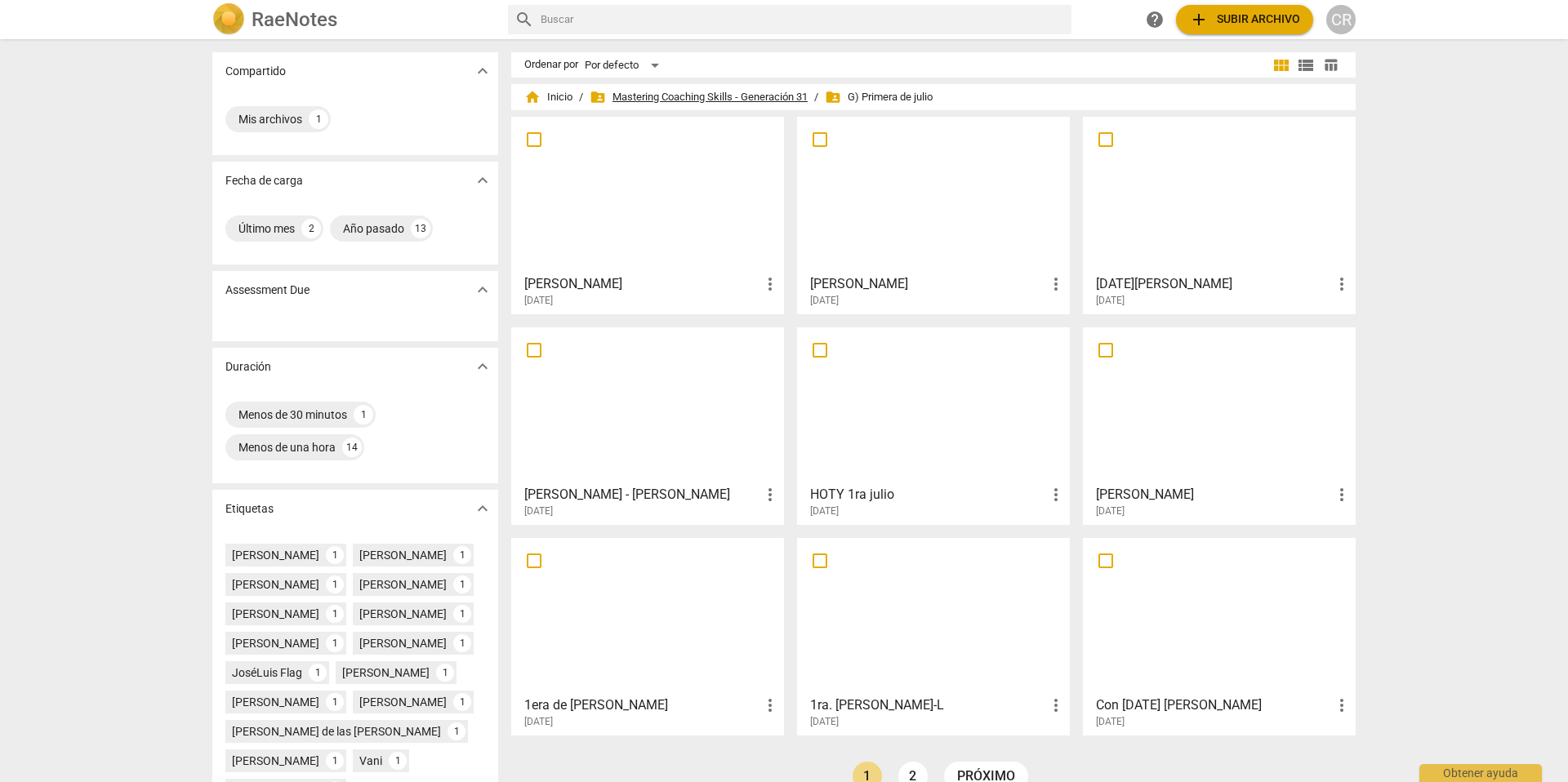
click at [697, 92] on span "folder_shared Mastering Coaching Skills - Generación 31" at bounding box center [699, 97] width 218 height 17
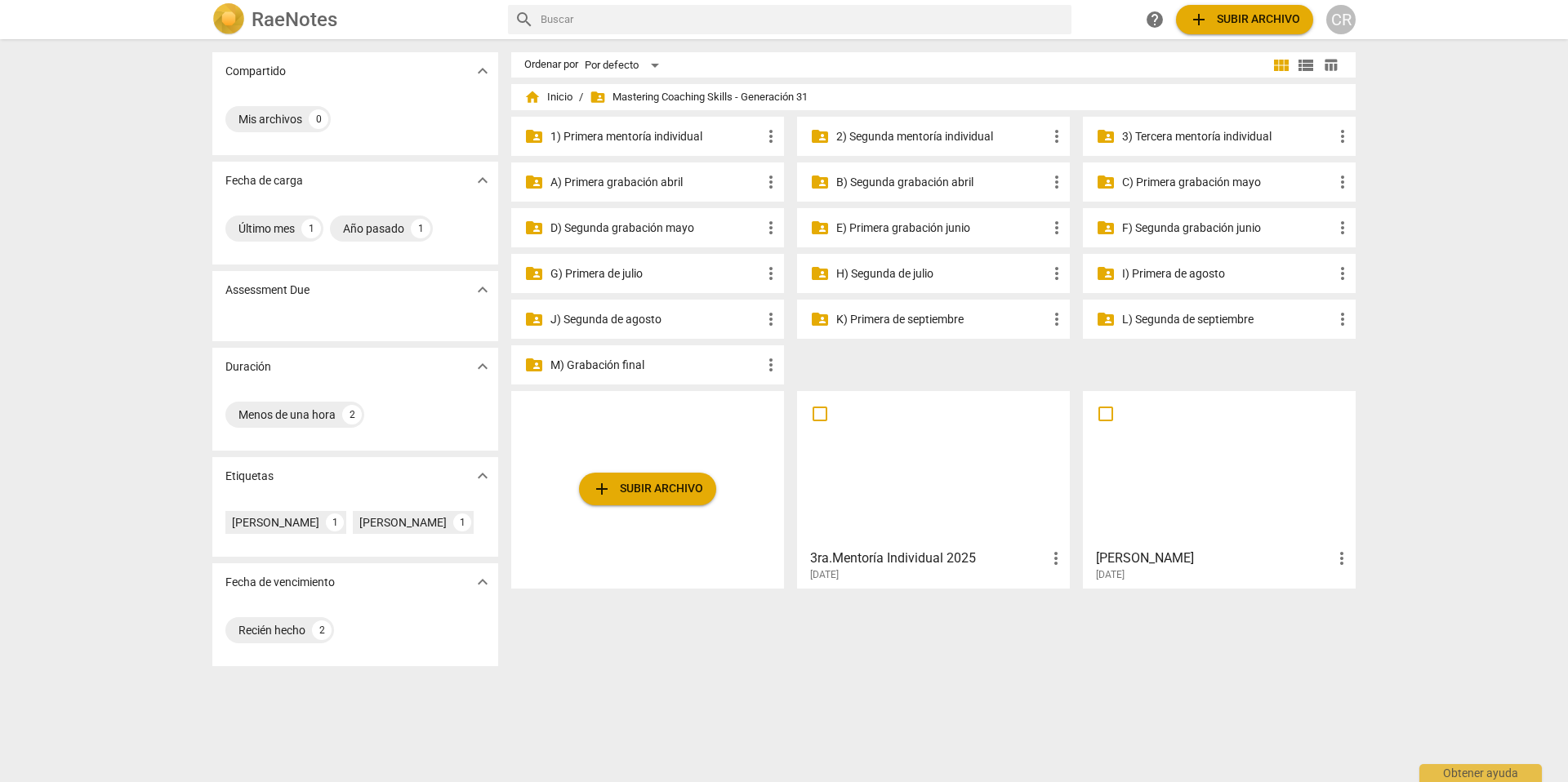
click at [897, 270] on p "H) Segunda de julio" at bounding box center [942, 274] width 211 height 17
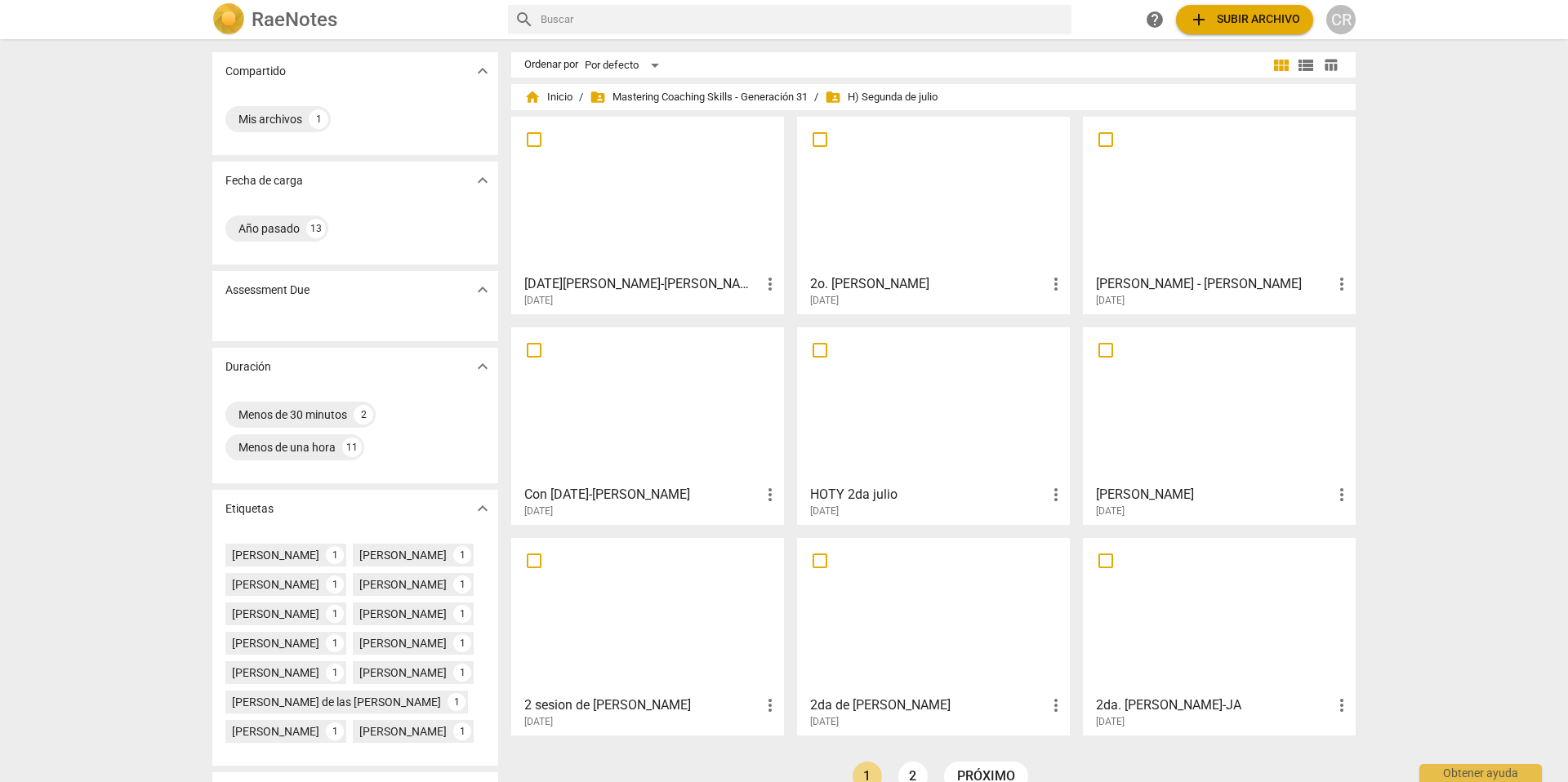
click at [877, 283] on h3 "2o. [PERSON_NAME]" at bounding box center [928, 284] width 236 height 19
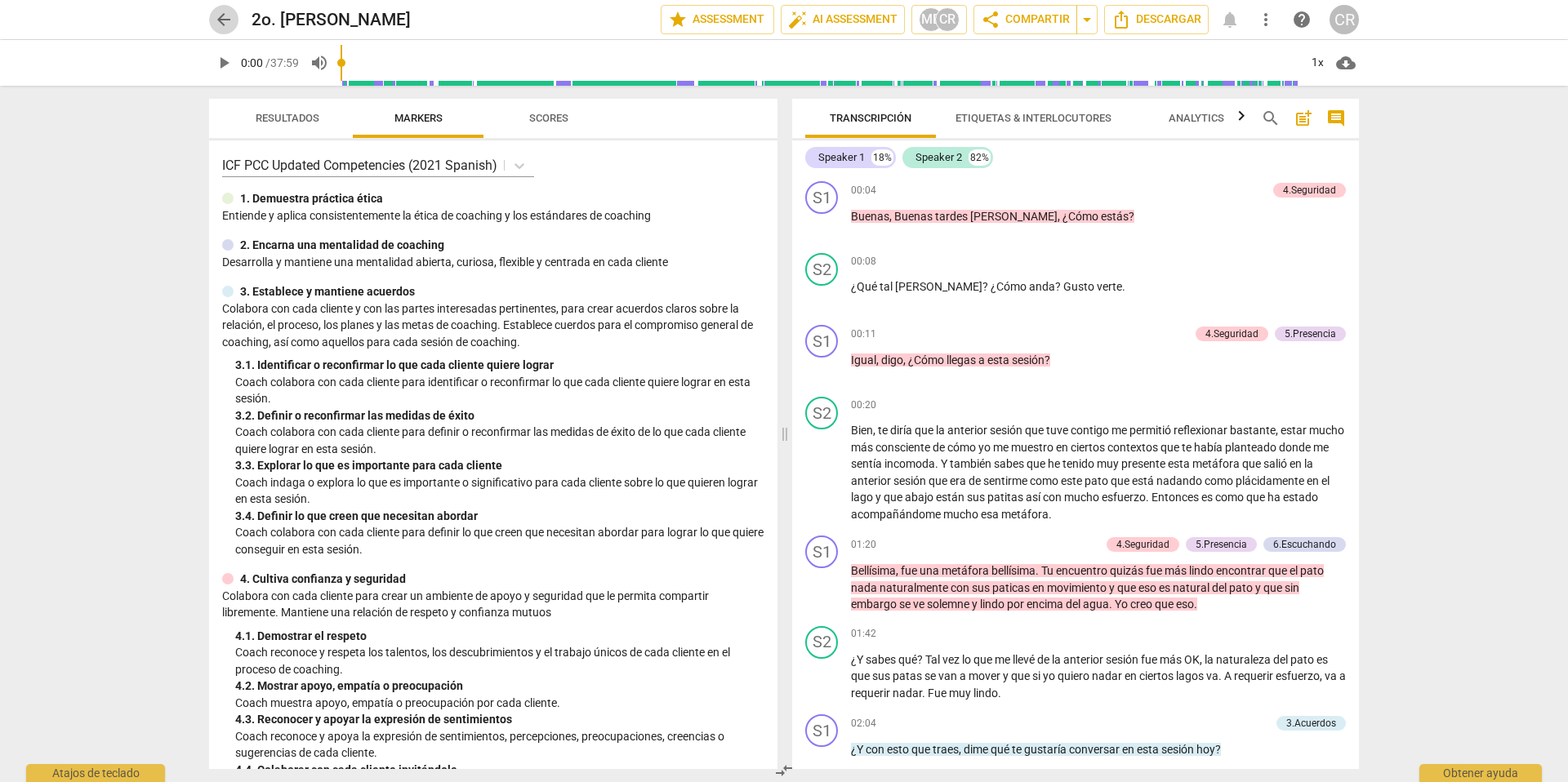
click at [220, 17] on span "arrow_back" at bounding box center [224, 19] width 19 height 19
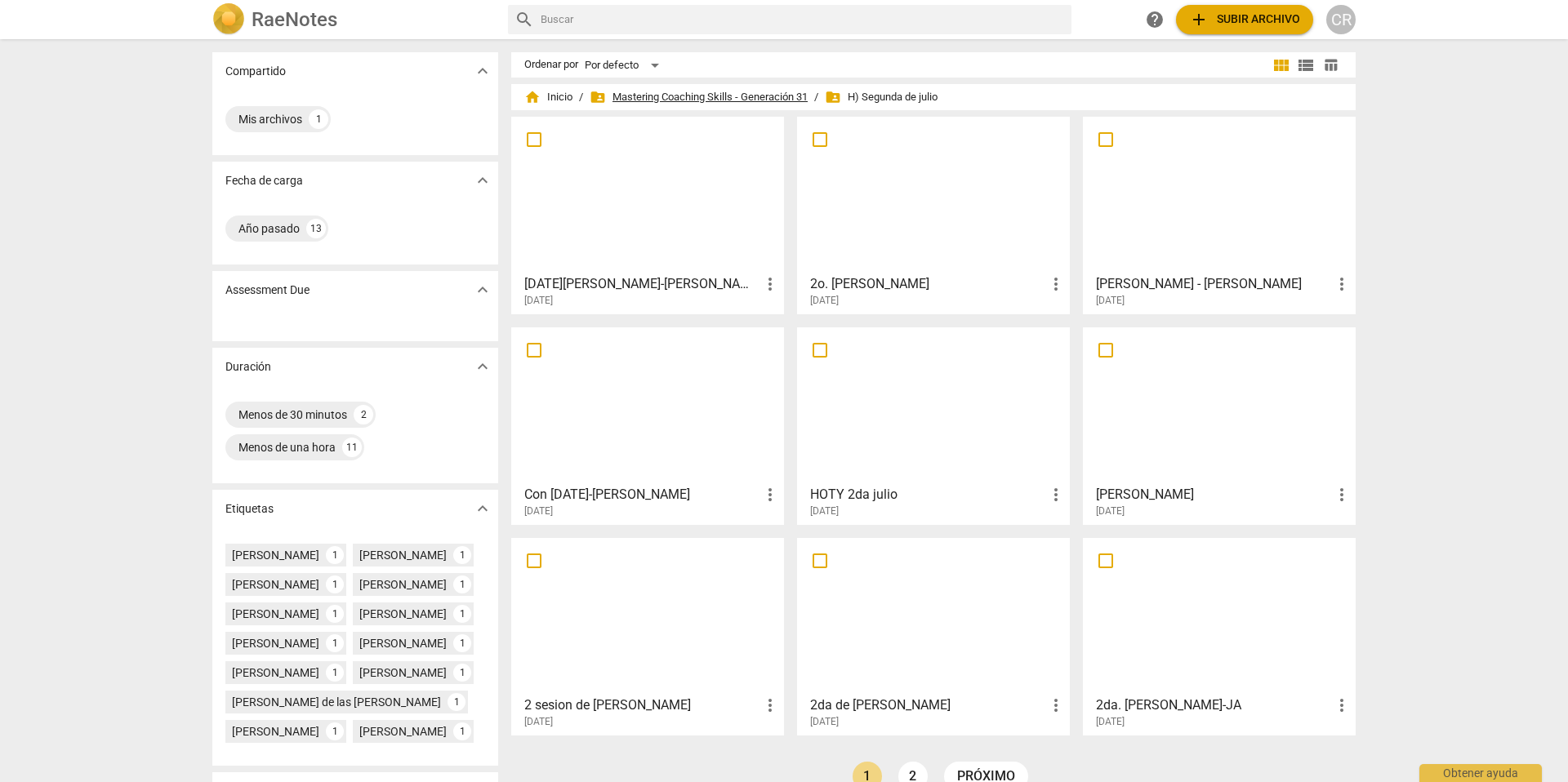
click at [703, 95] on span "folder_shared Mastering Coaching Skills - Generación 31" at bounding box center [699, 97] width 218 height 17
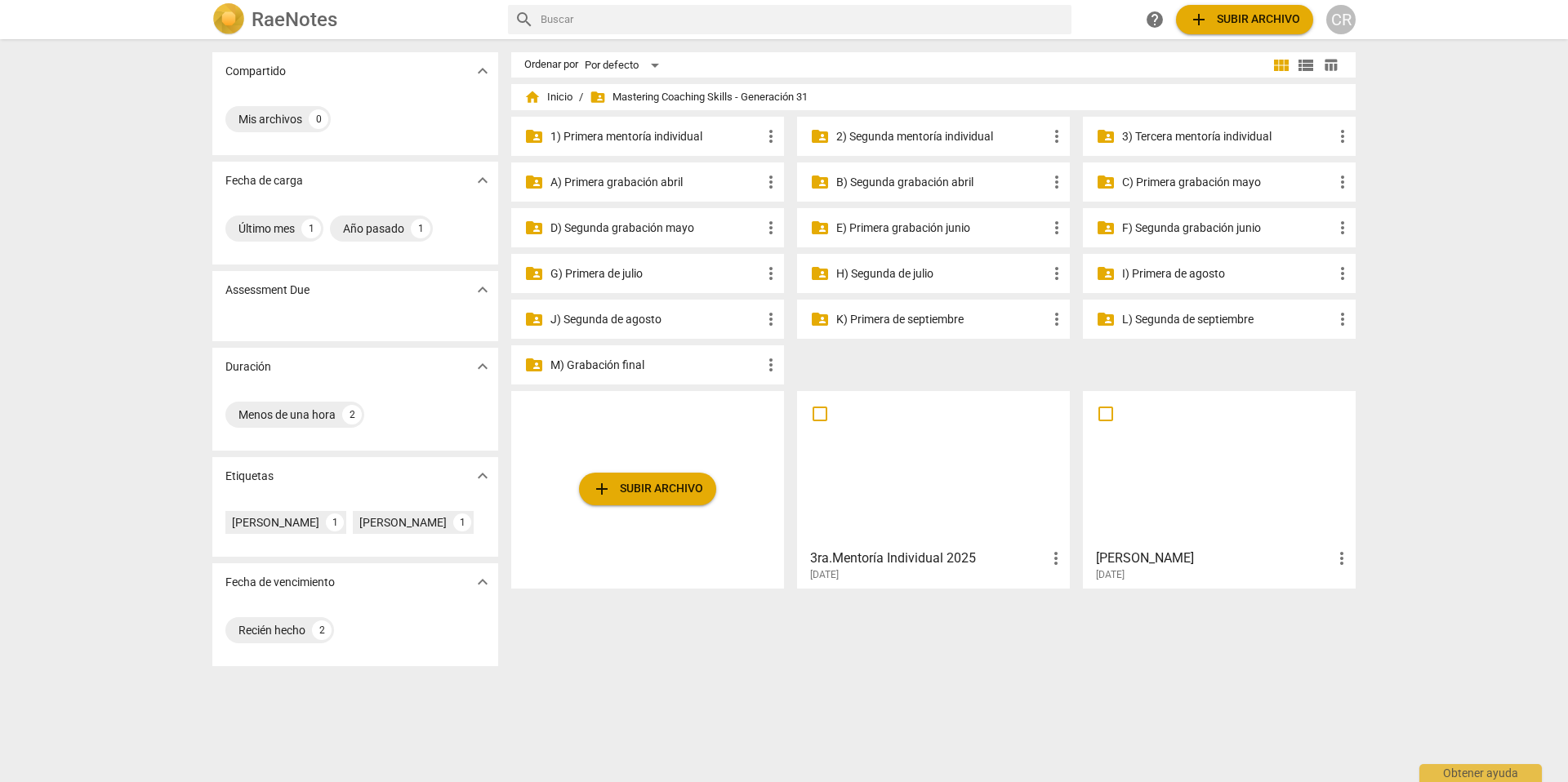
click at [1167, 274] on p "I) Primera de agosto" at bounding box center [1227, 274] width 211 height 17
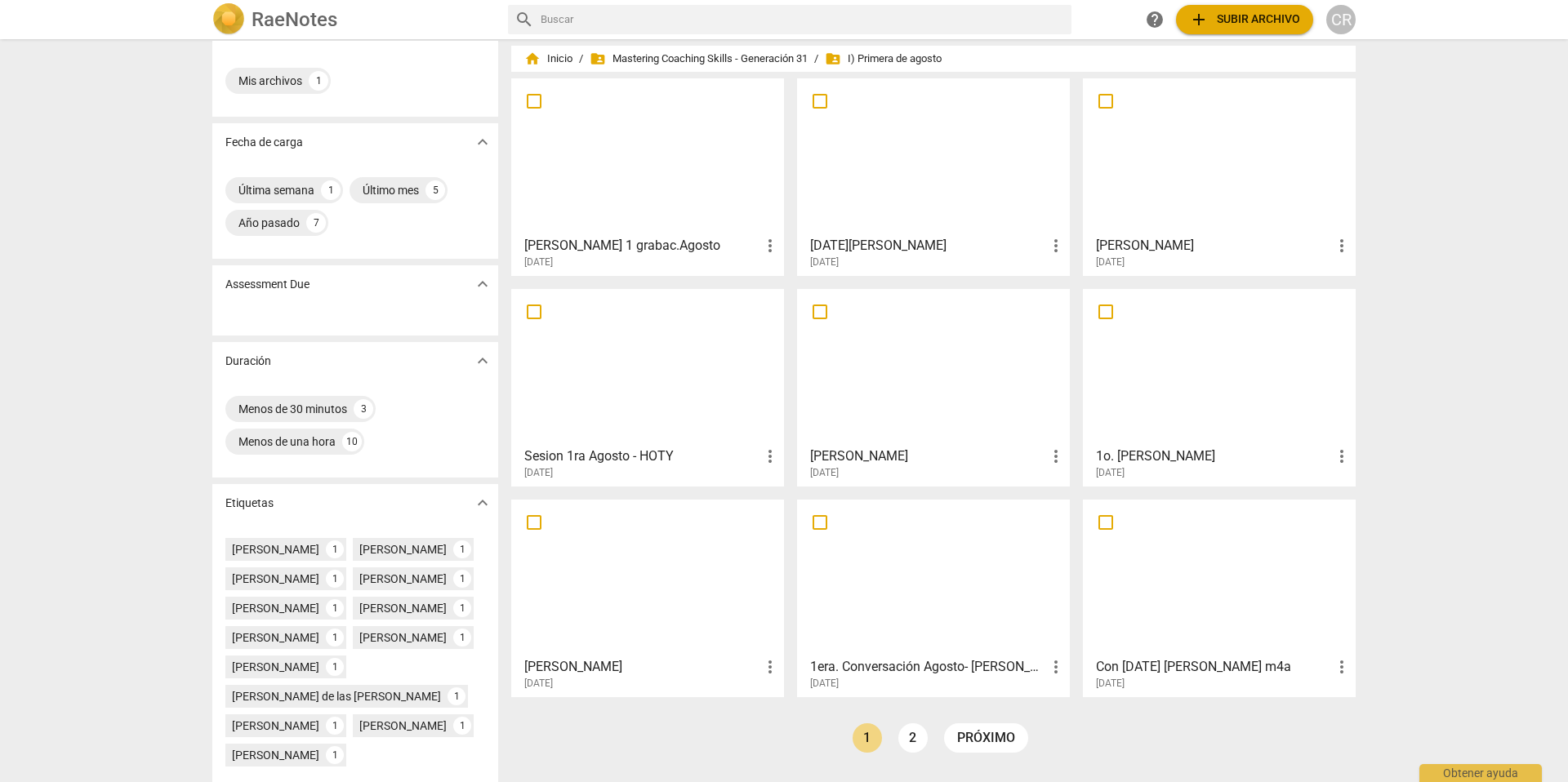
scroll to position [39, 0]
click at [1158, 403] on div at bounding box center [1220, 366] width 261 height 145
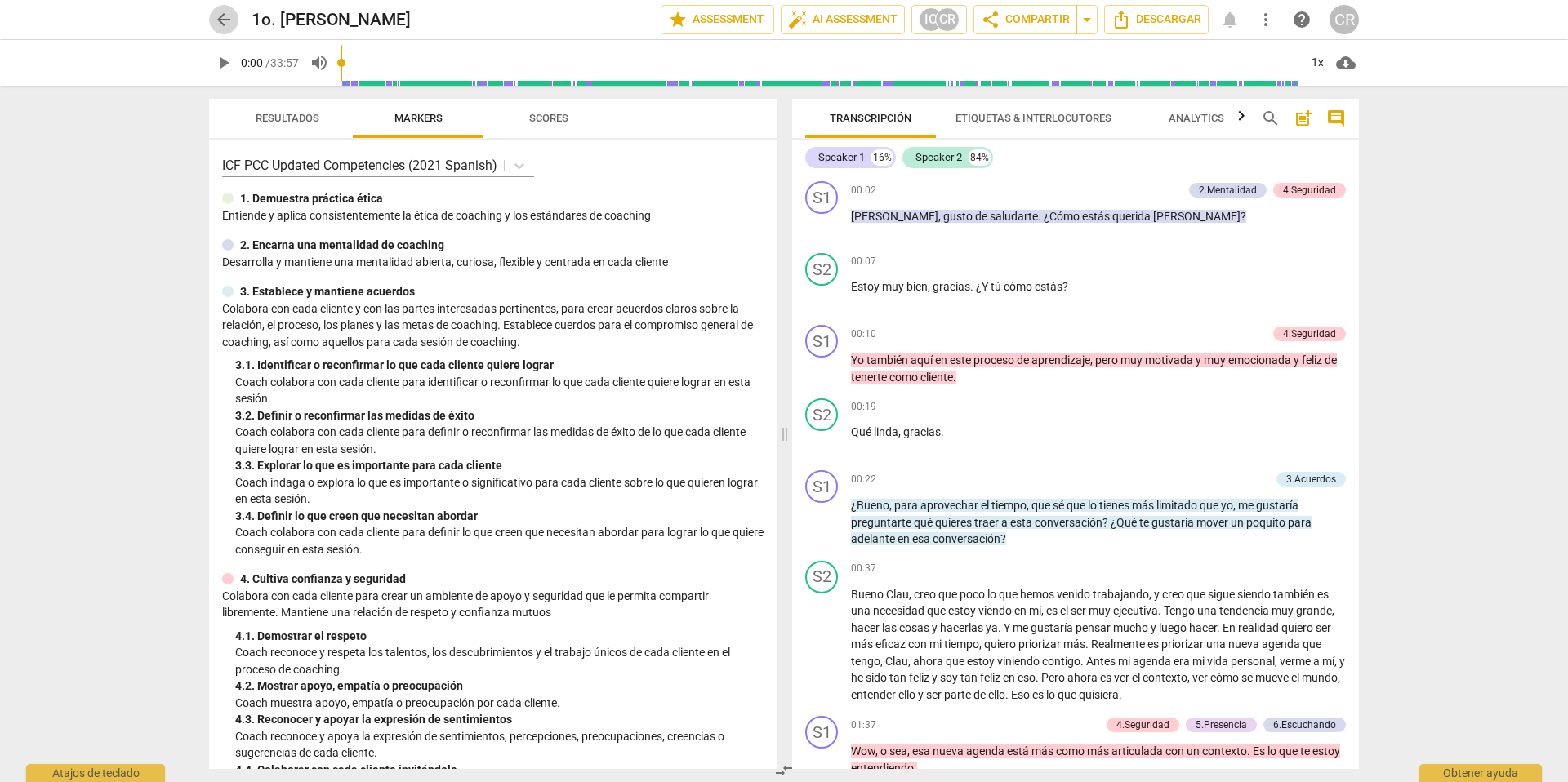
click at [226, 20] on span "arrow_back" at bounding box center [224, 19] width 19 height 19
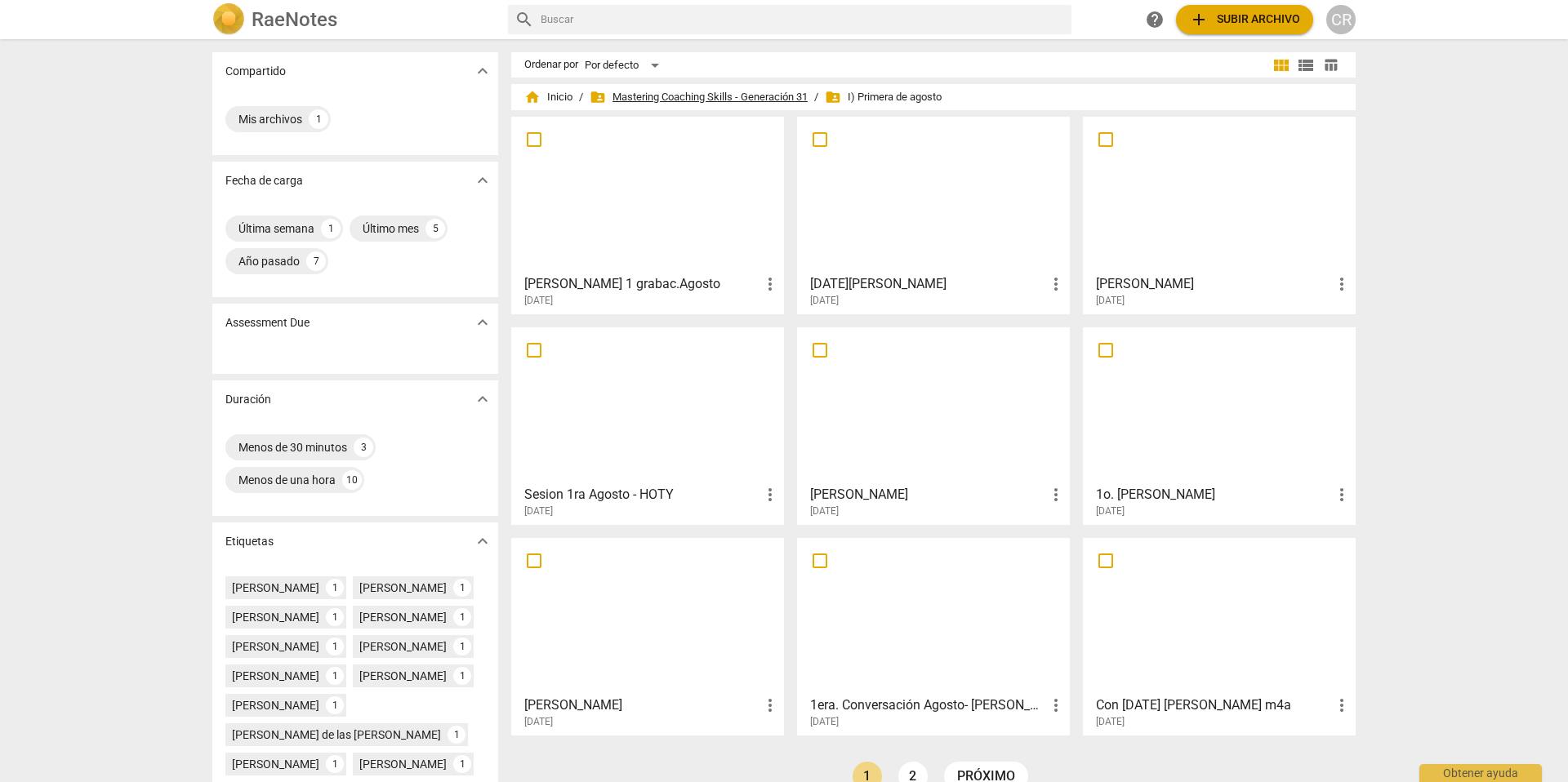
click at [706, 93] on span "folder_shared Mastering Coaching Skills - Generación 31" at bounding box center [699, 97] width 218 height 17
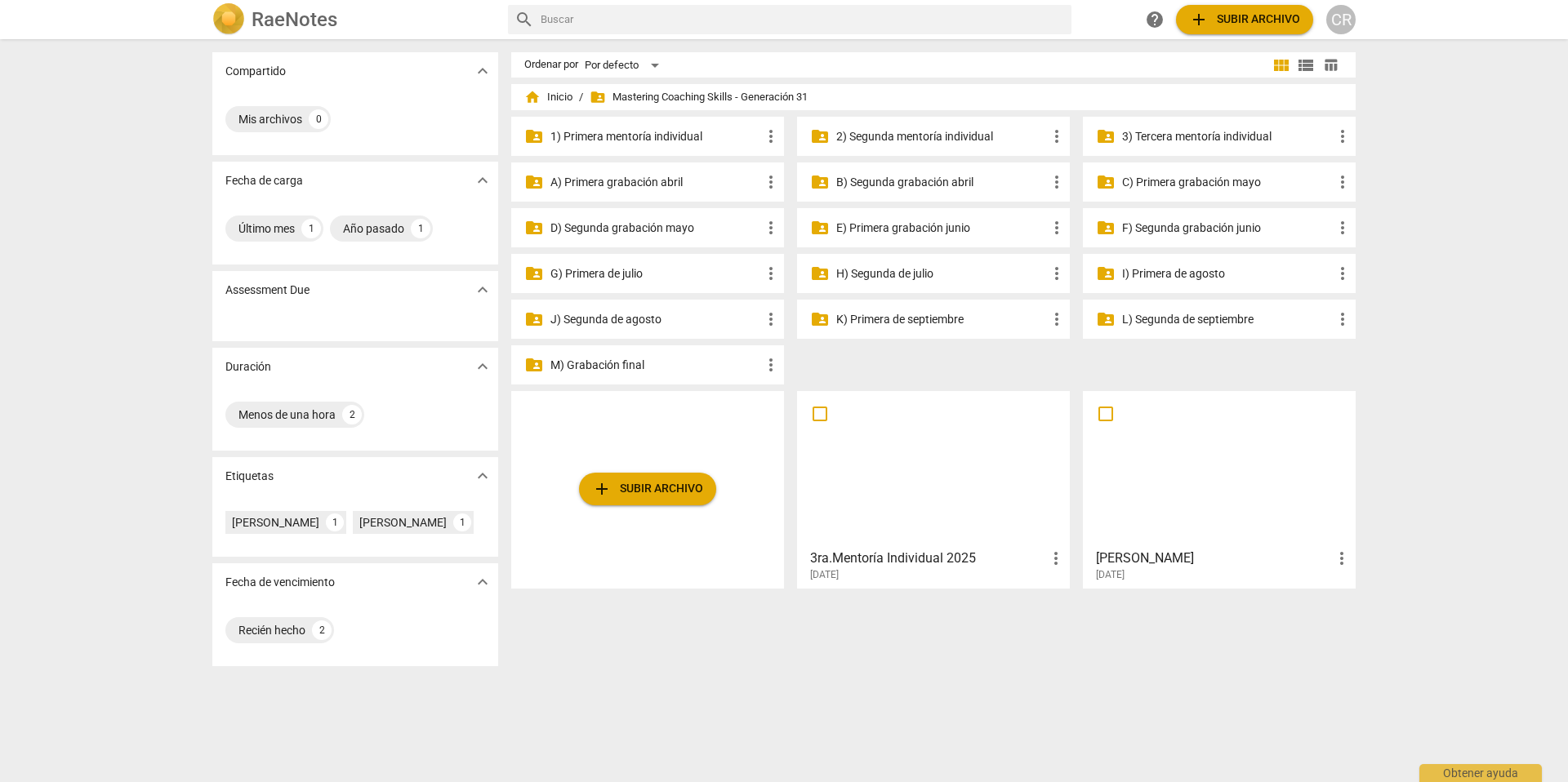
click at [612, 320] on p "J) Segunda de agosto" at bounding box center [656, 320] width 211 height 17
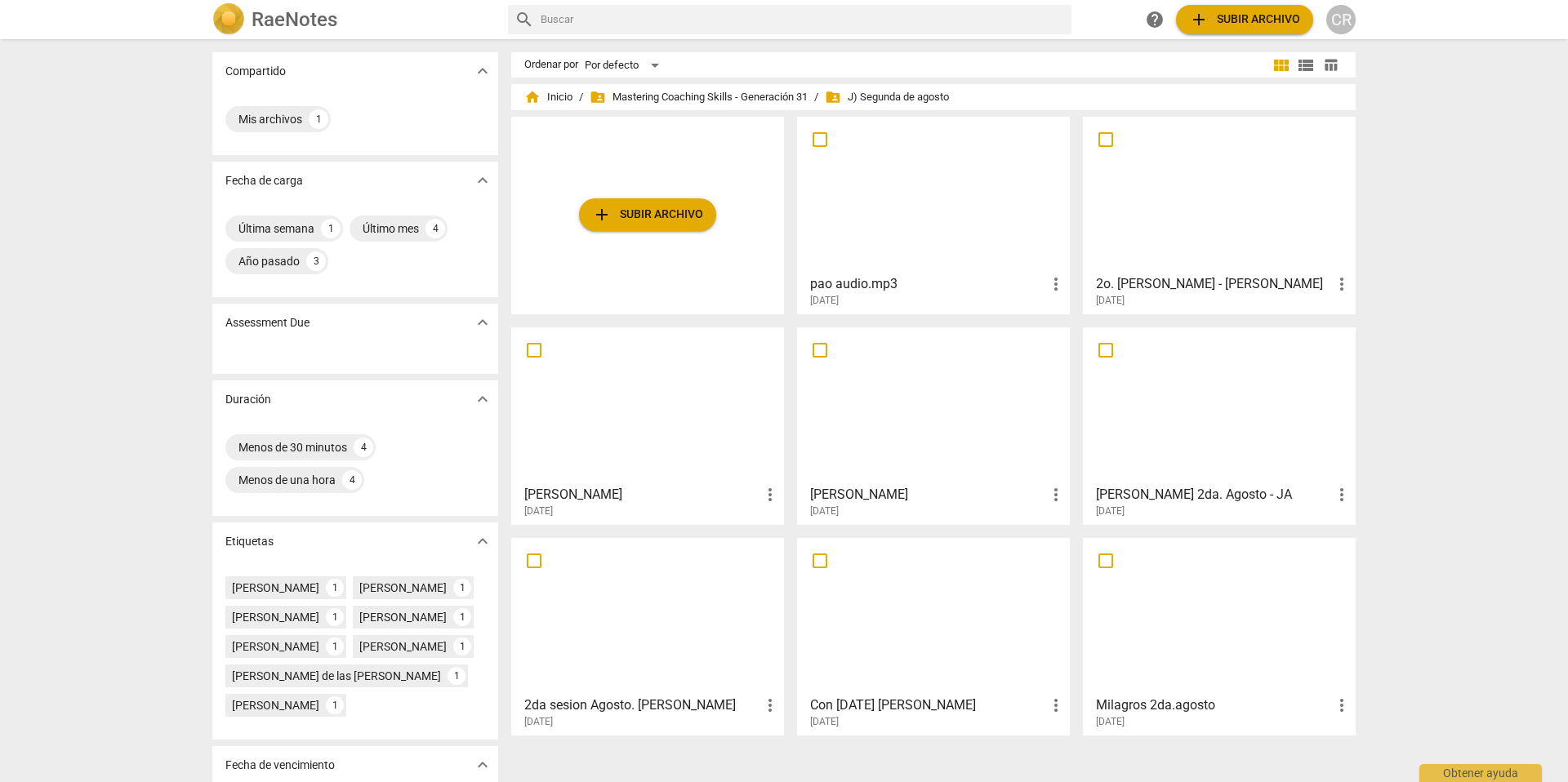
click at [1175, 243] on div at bounding box center [1220, 195] width 261 height 145
